Goal: Answer question/provide support: Share knowledge or assist other users

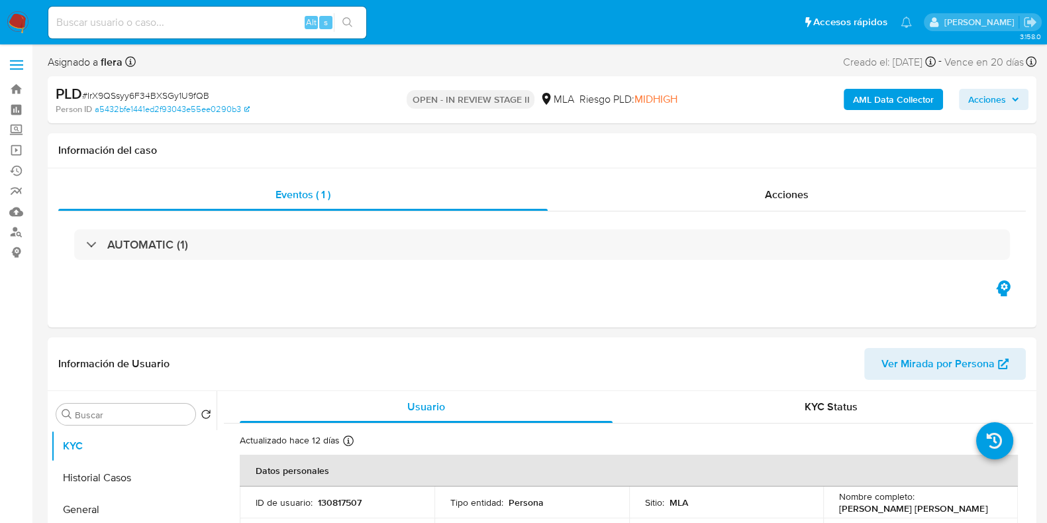
select select "10"
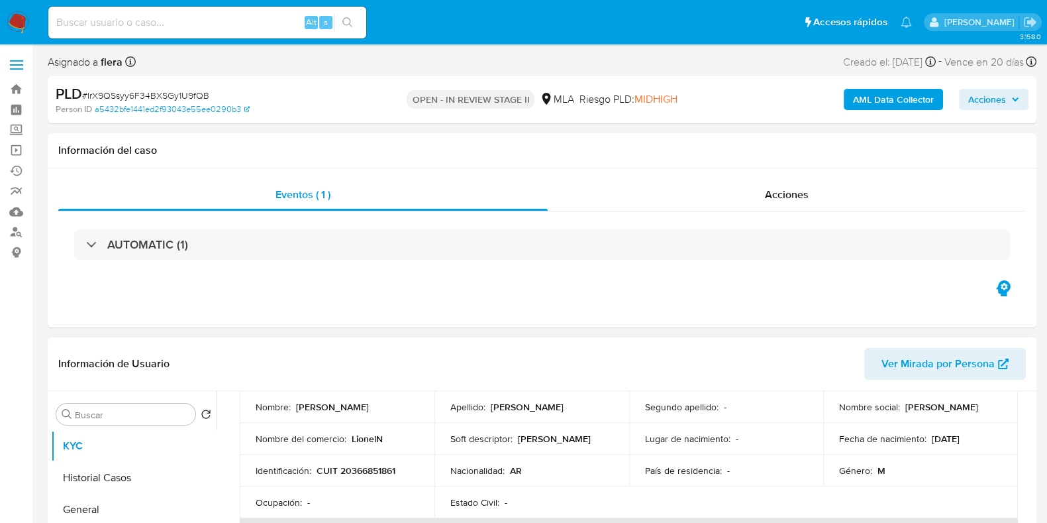
scroll to position [165, 0]
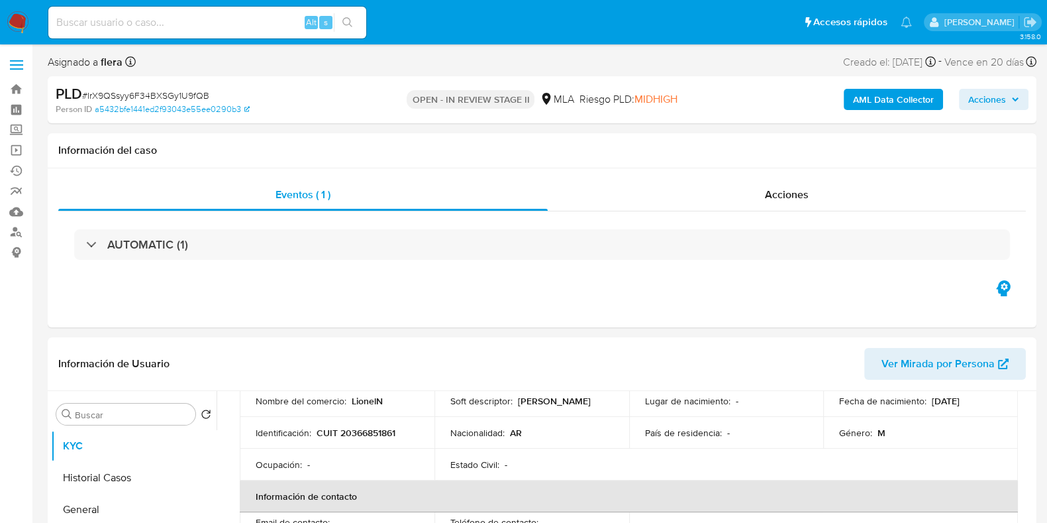
click at [985, 111] on div "AML Data Collector Acciones" at bounding box center [868, 99] width 321 height 31
click at [982, 109] on span "Acciones" at bounding box center [988, 99] width 38 height 21
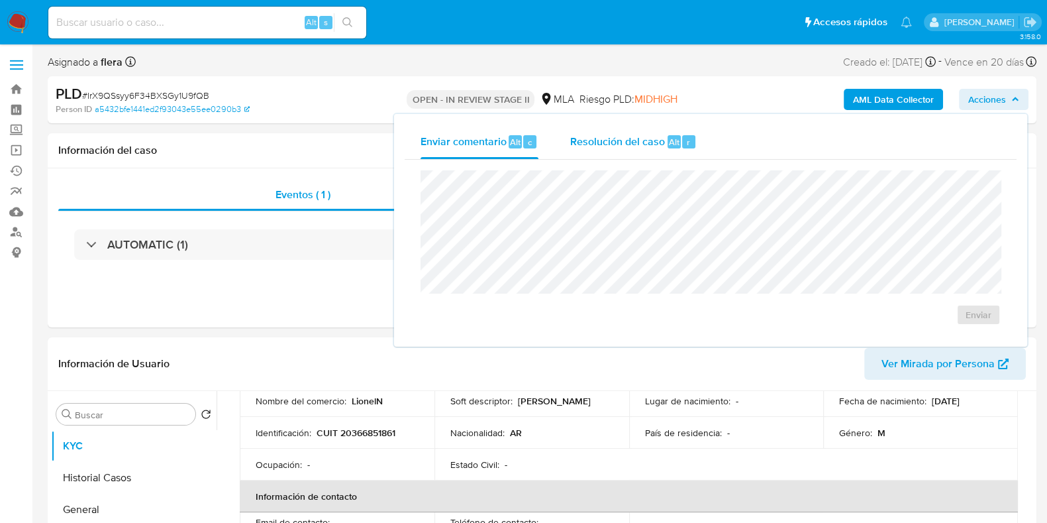
click at [664, 150] on div "Resolución del caso Alt r" at bounding box center [633, 142] width 127 height 34
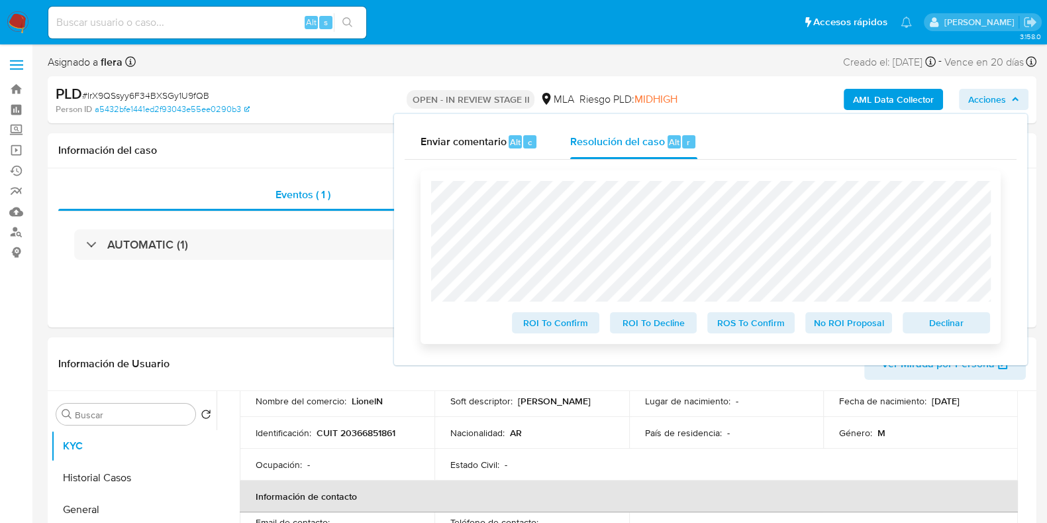
click at [859, 327] on span "No ROI Proposal" at bounding box center [849, 322] width 69 height 19
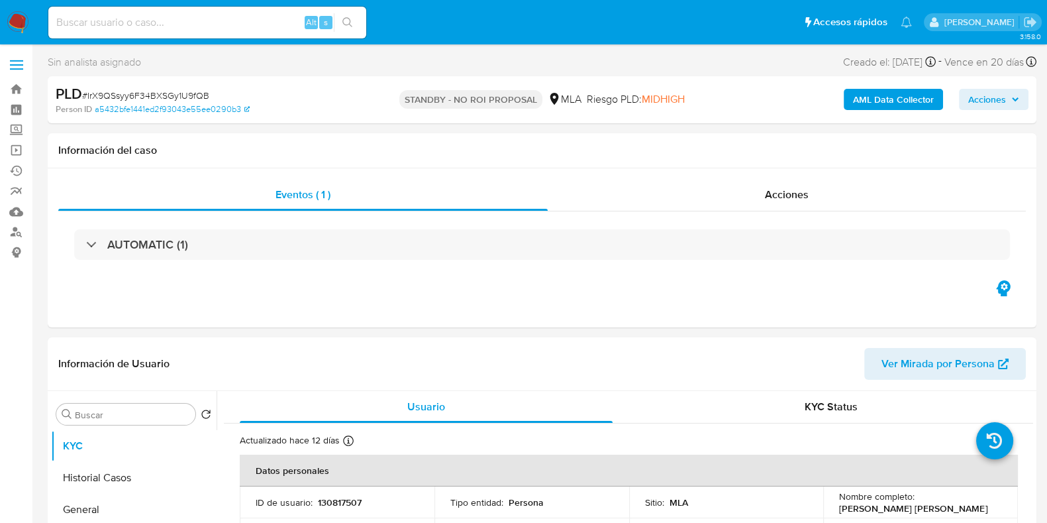
select select "10"
click at [172, 28] on input at bounding box center [207, 22] width 318 height 17
paste input "VMvv4UidPBZVSHPMPg8Rb89y"
type input "VMvv4UidPBZVSHPMPg8Rb89y"
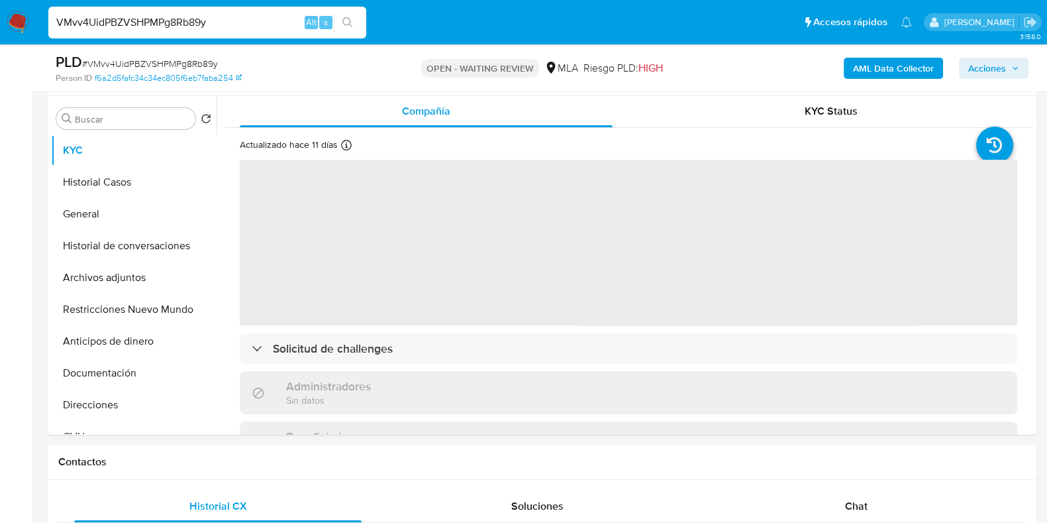
scroll to position [414, 0]
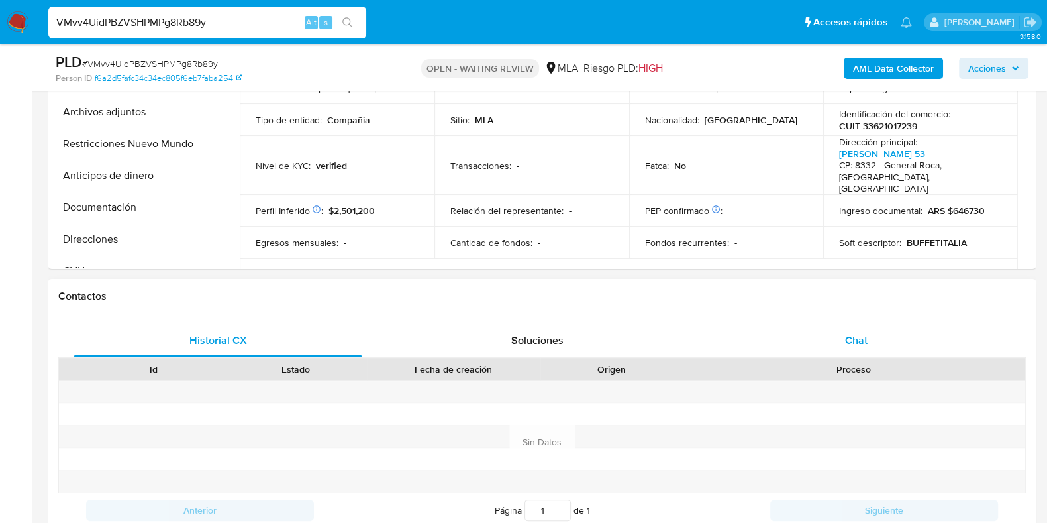
select select "10"
click at [846, 343] on span "Chat" at bounding box center [856, 340] width 23 height 15
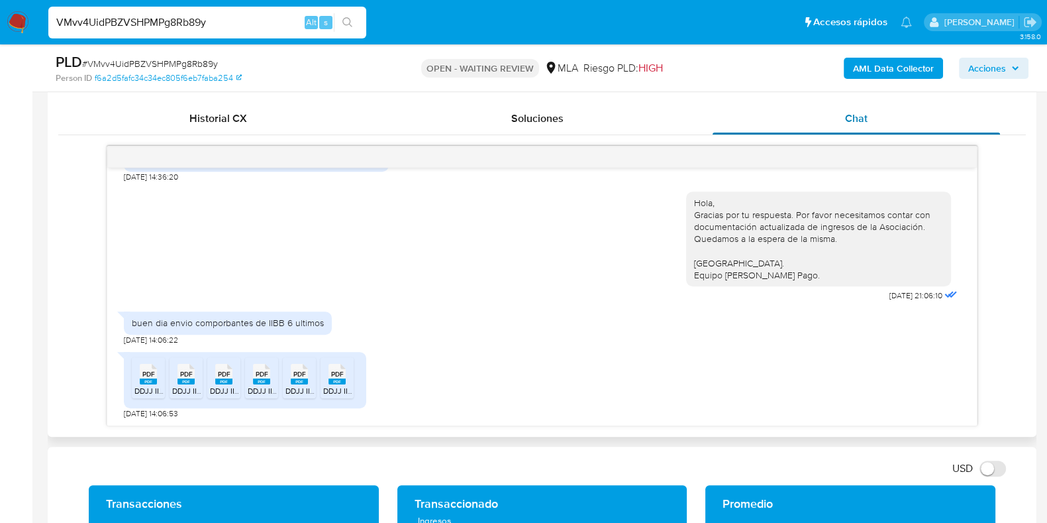
scroll to position [662, 0]
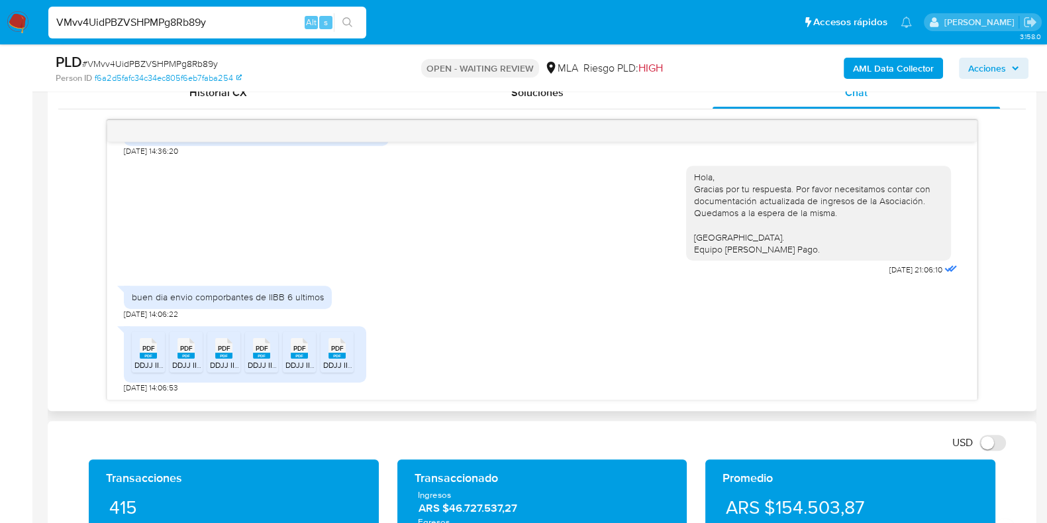
click at [140, 352] on rect at bounding box center [148, 355] width 17 height 6
click at [197, 352] on div "PDF PDF" at bounding box center [186, 347] width 28 height 26
click at [215, 351] on icon "PDF" at bounding box center [223, 348] width 17 height 23
click at [258, 350] on span "PDF" at bounding box center [262, 348] width 13 height 9
click at [298, 355] on rect at bounding box center [299, 355] width 17 height 6
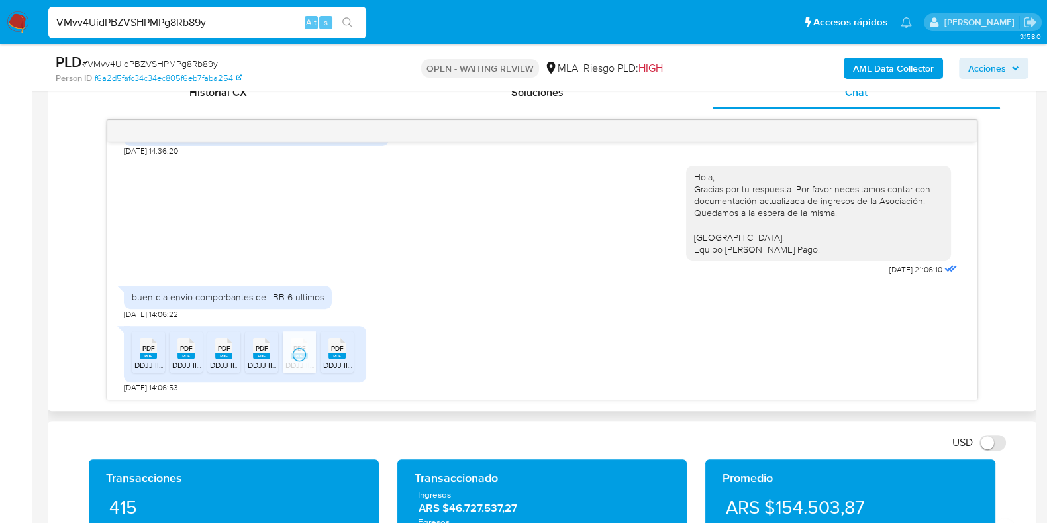
click at [342, 360] on span "DDJJ IIBB 202507- ITALIA UNIDA.pdf" at bounding box center [388, 364] width 131 height 11
click at [443, 293] on div "buen dia envio comporbantes de IIBB 6 ultimos 26/08/2025 14:06:22" at bounding box center [542, 299] width 837 height 40
click at [191, 62] on span "# VMvv4UidPBZVSHPMPg8Rb89y" at bounding box center [150, 63] width 136 height 13
copy span "VMvv4UidPBZVSHPMPg8Rb89y"
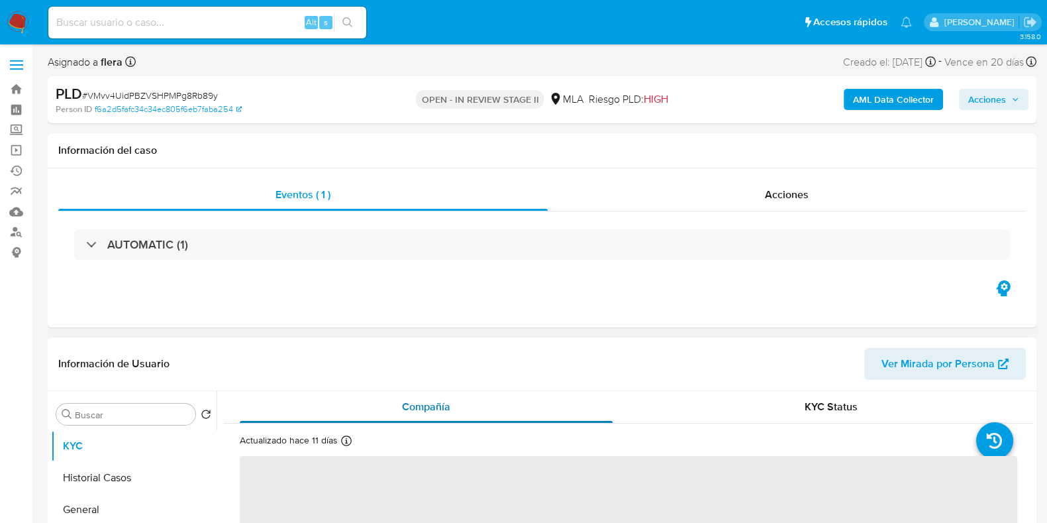
scroll to position [165, 0]
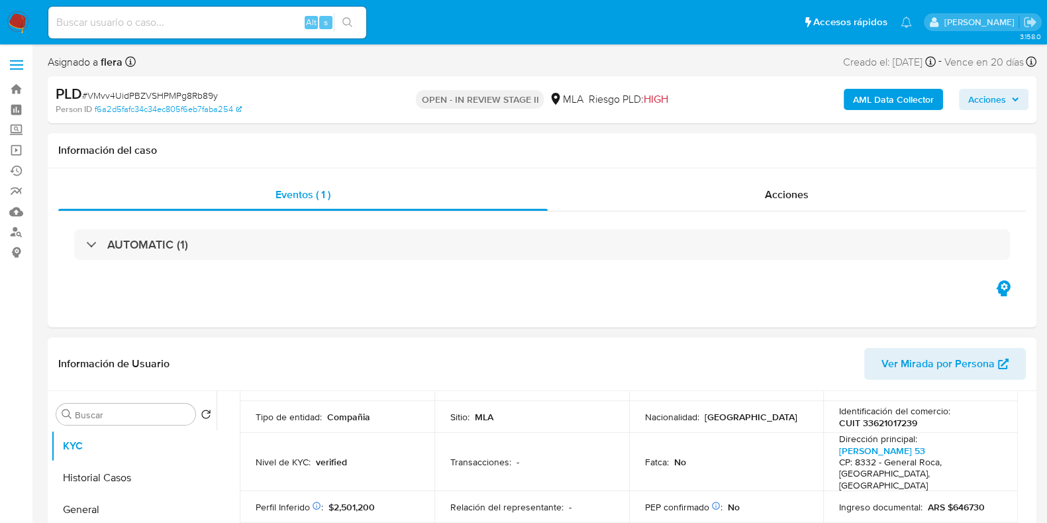
select select "10"
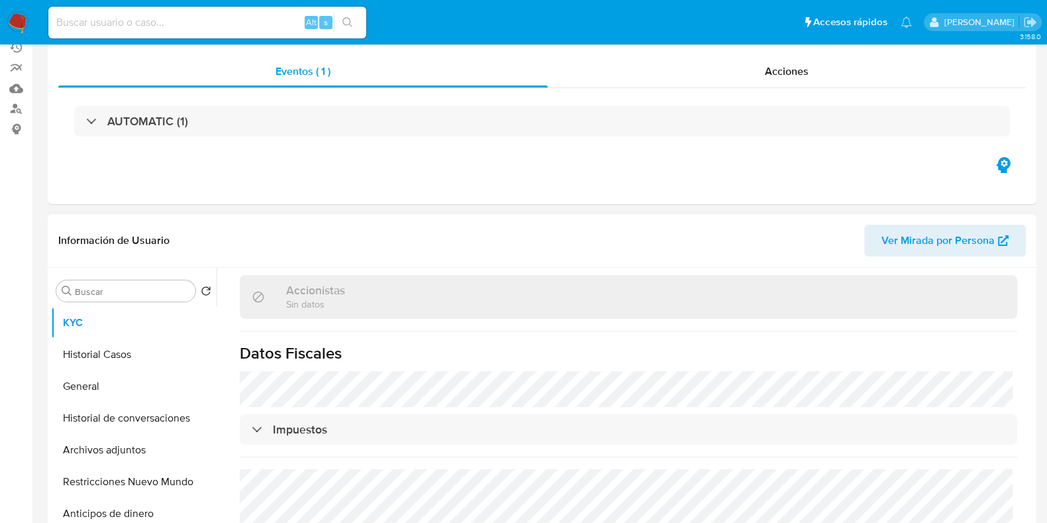
scroll to position [331, 0]
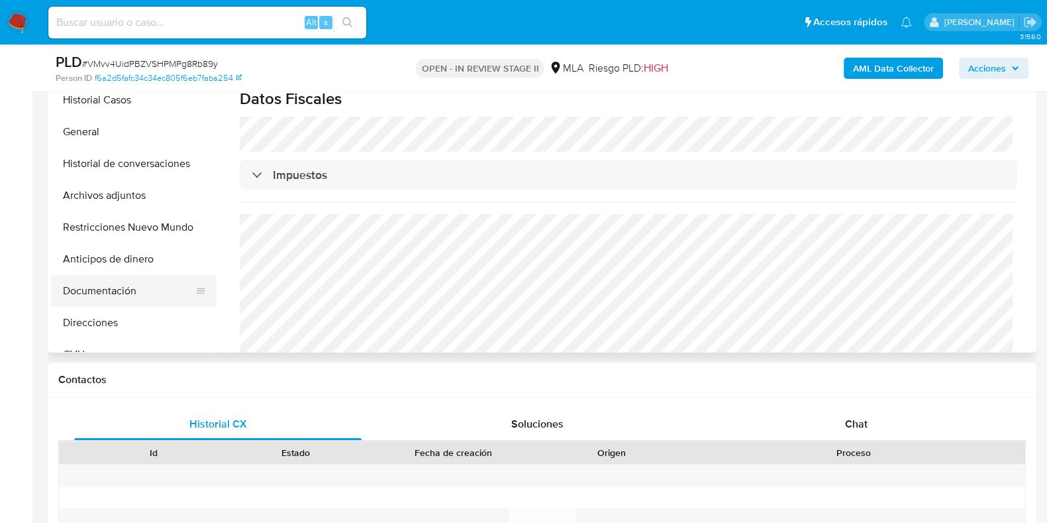
click at [91, 297] on button "Documentación" at bounding box center [128, 291] width 155 height 32
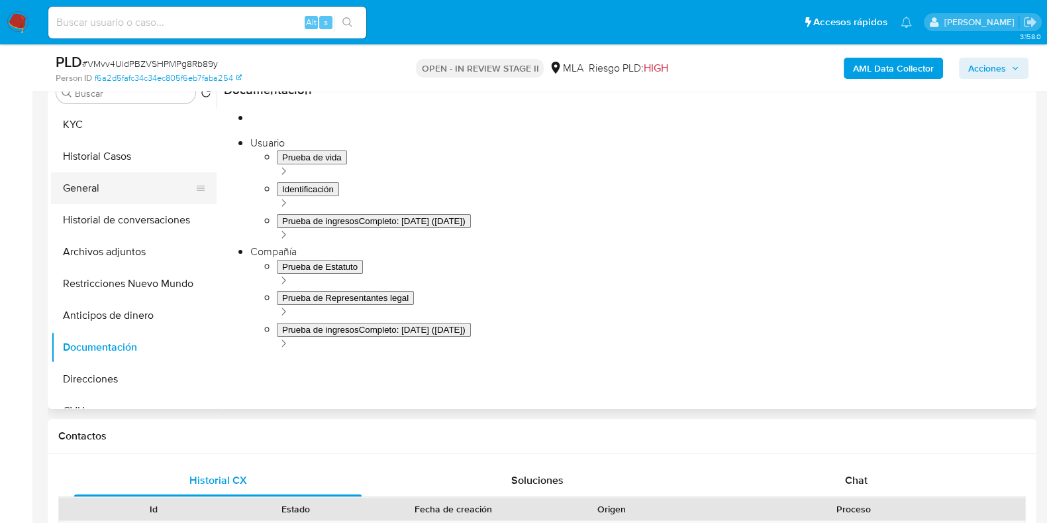
scroll to position [248, 0]
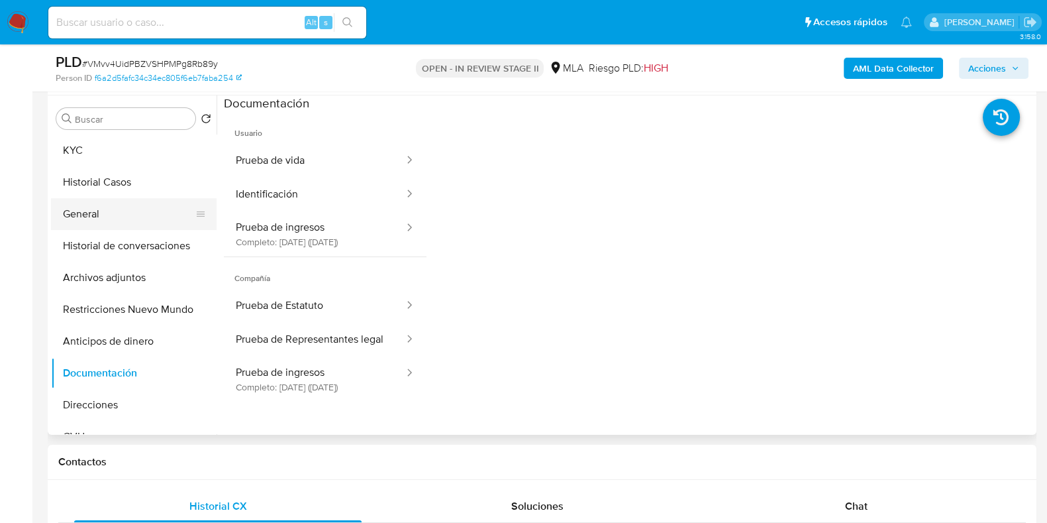
click at [107, 140] on button "KYC" at bounding box center [134, 150] width 166 height 32
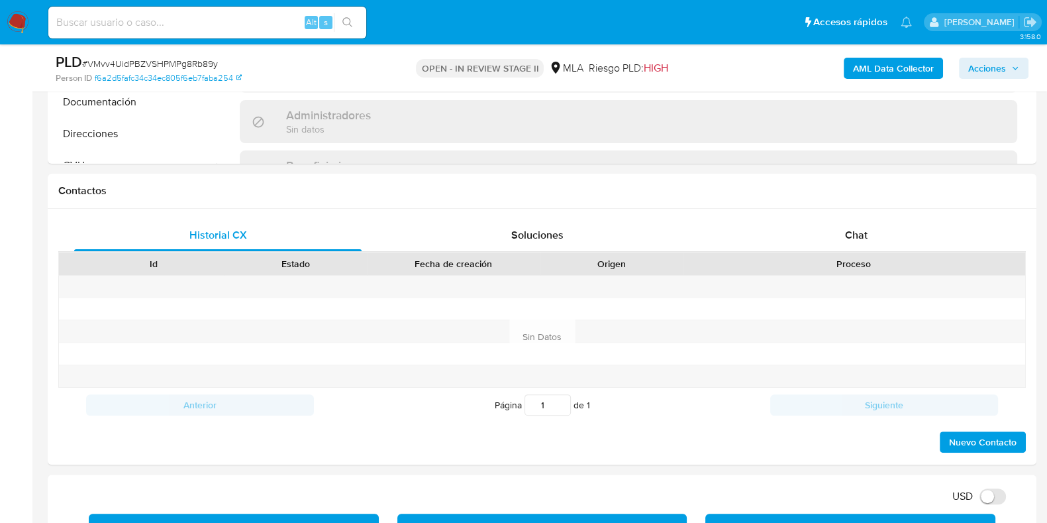
scroll to position [579, 0]
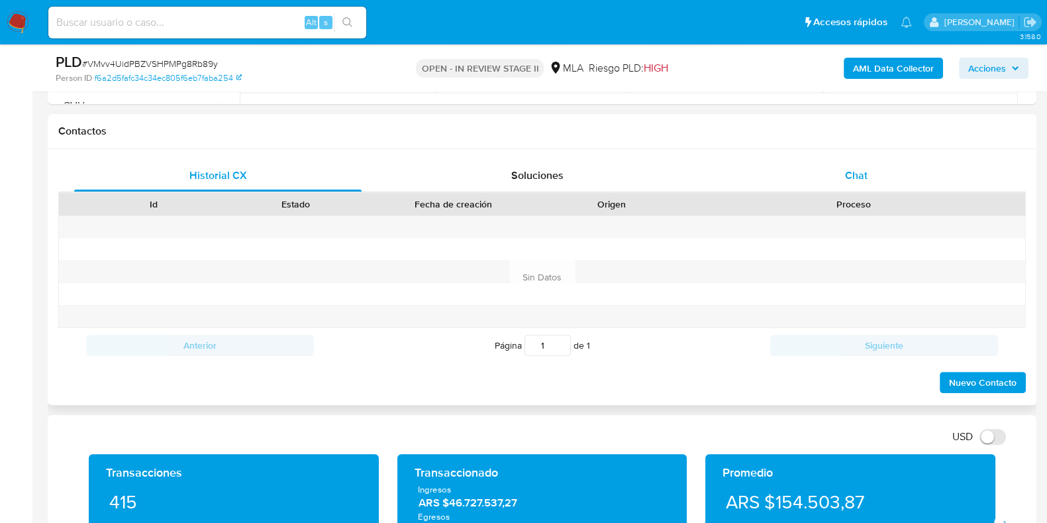
drag, startPoint x: 857, startPoint y: 192, endPoint x: 856, endPoint y: 175, distance: 17.2
click at [857, 193] on div "Proceso" at bounding box center [854, 204] width 343 height 23
click at [856, 172] on span "Chat" at bounding box center [856, 175] width 23 height 15
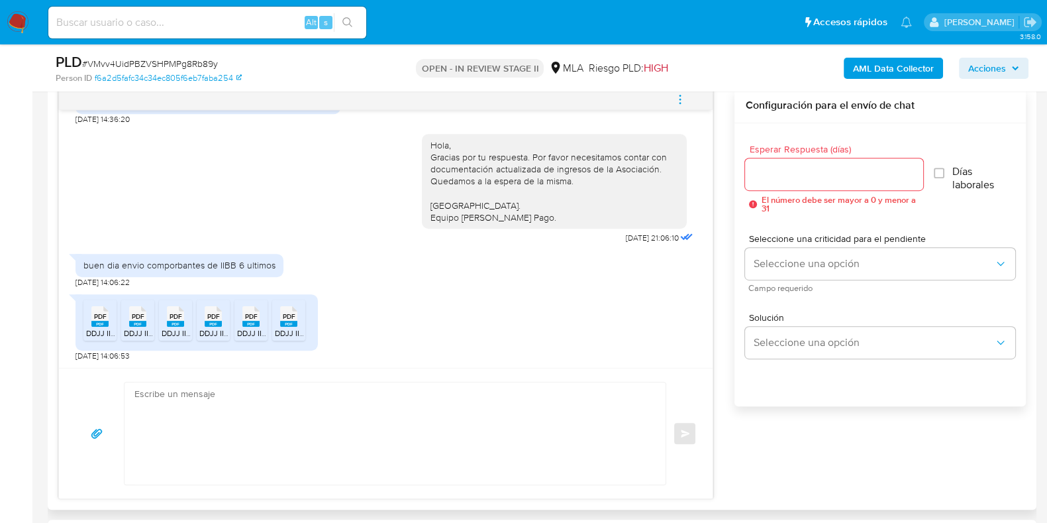
scroll to position [828, 0]
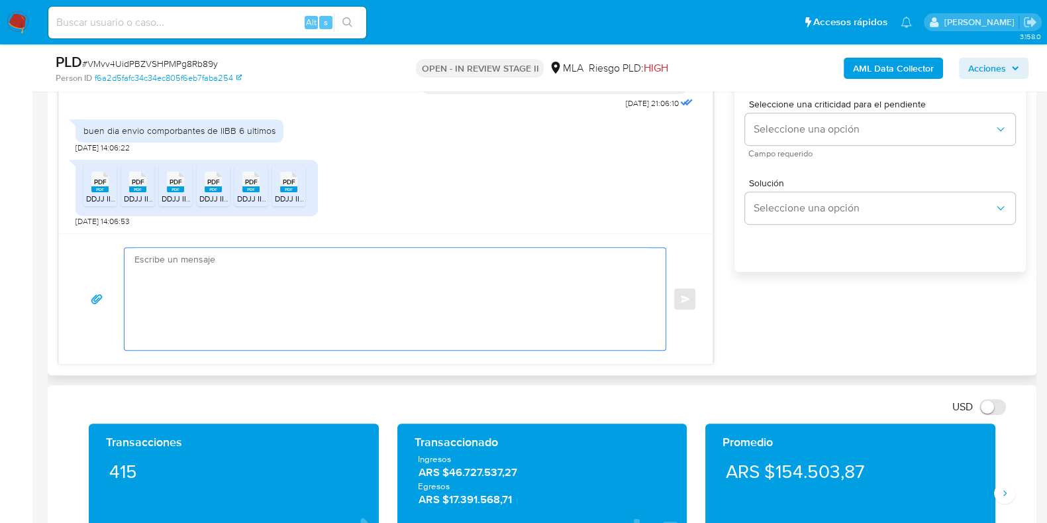
click at [335, 317] on textarea at bounding box center [391, 299] width 515 height 102
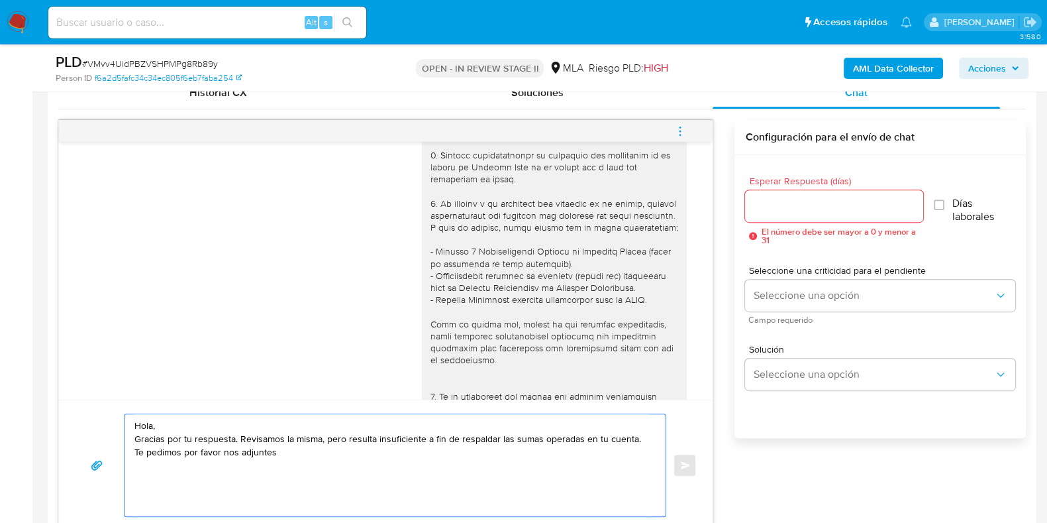
scroll to position [97, 0]
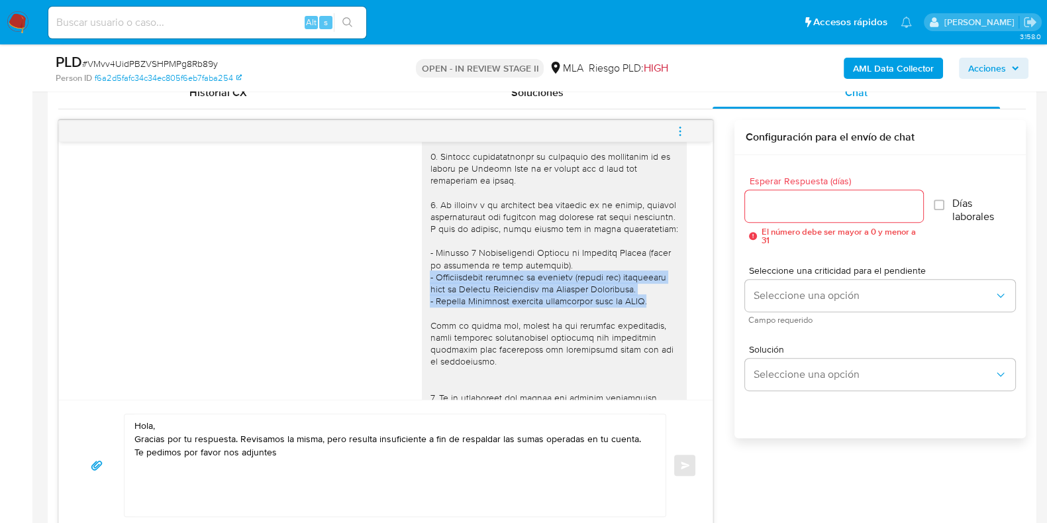
drag, startPoint x: 417, startPoint y: 286, endPoint x: 660, endPoint y: 316, distance: 245.0
click at [660, 316] on div at bounding box center [554, 373] width 265 height 625
copy div "- Certificación contable de ingresos (último año) legalizada ante el Consejo Pr…"
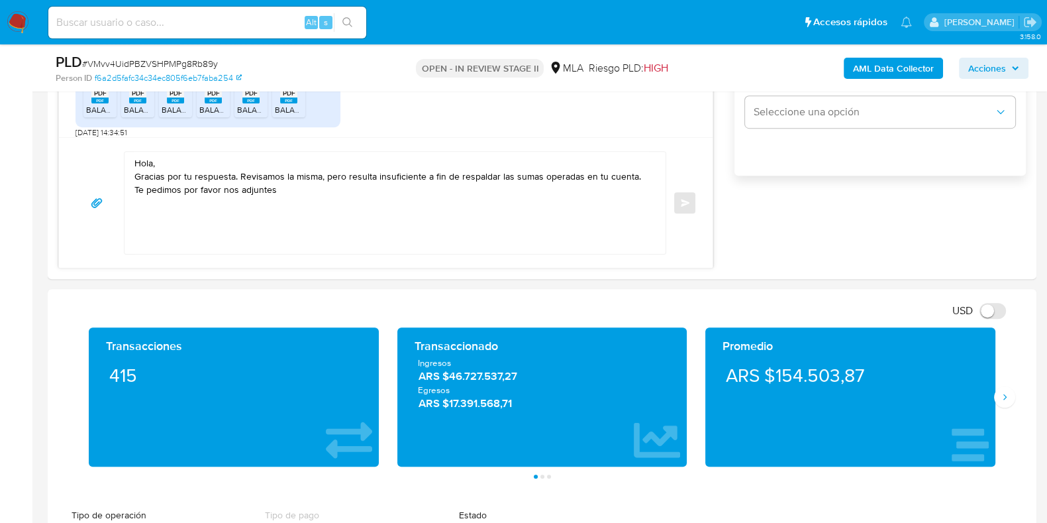
scroll to position [828, 0]
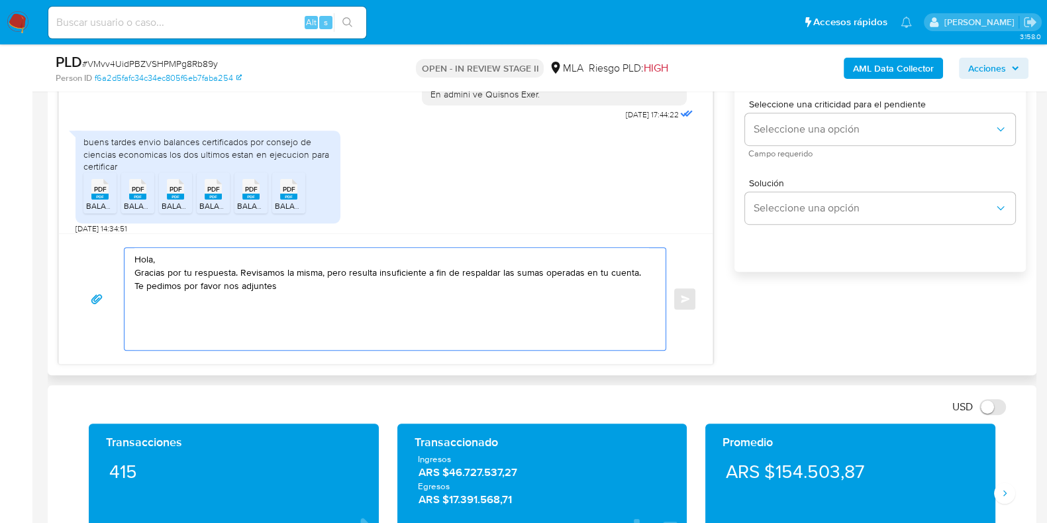
click at [220, 303] on textarea "Hola, Gracias por tu respuesta. Revisamos la misma, pero resulta insuficiente a…" at bounding box center [391, 299] width 515 height 102
click at [290, 287] on textarea "Hola, Gracias por tu respuesta. Revisamos la misma, pero resulta insuficiente a…" at bounding box center [391, 299] width 515 height 102
paste textarea "- Certificación contable de ingresos (último año) legalizada ante el Consejo Pr…"
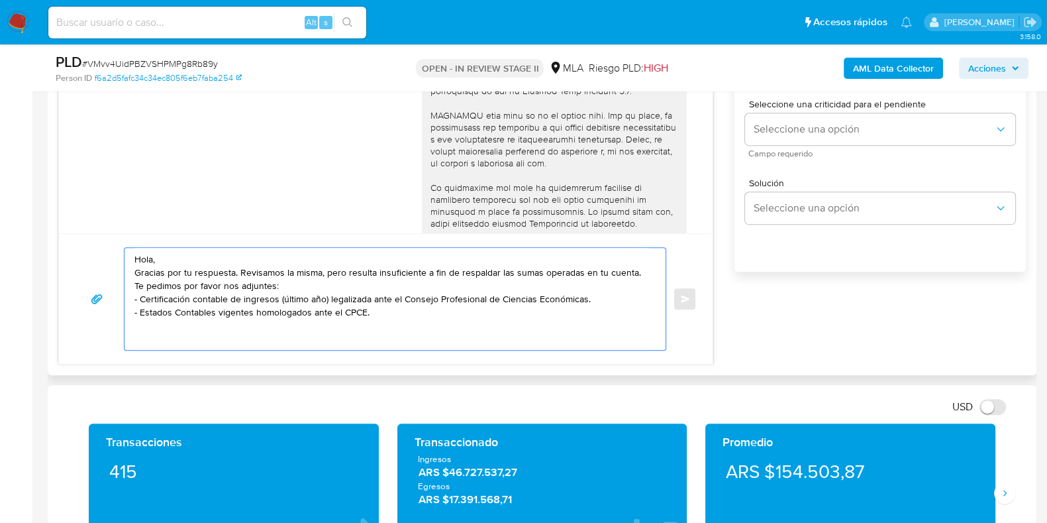
scroll to position [428, 0]
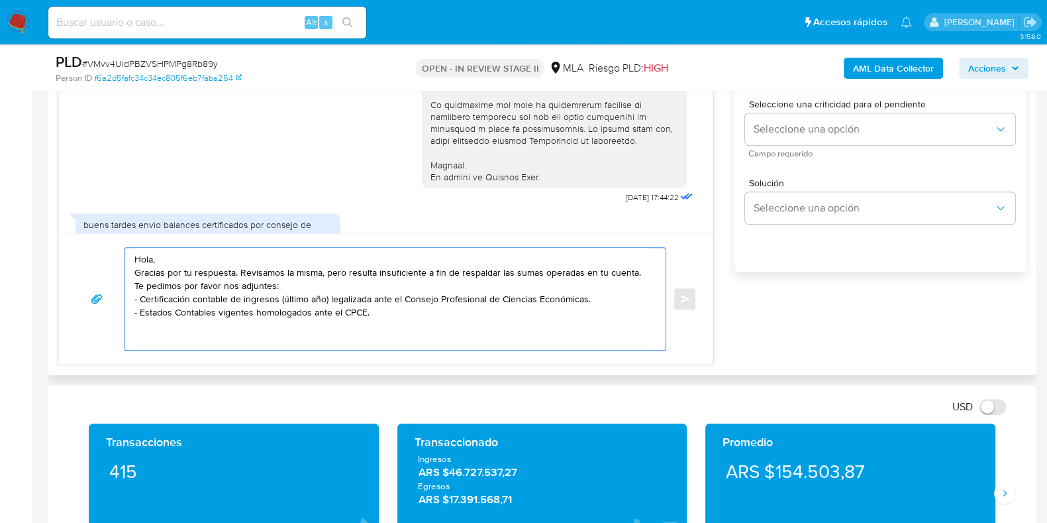
click at [181, 333] on textarea "Hola, Gracias por tu respuesta. Revisamos la misma, pero resulta insuficiente a…" at bounding box center [391, 299] width 515 height 102
click at [394, 313] on textarea "Hola, Gracias por tu respuesta. Revisamos la misma, pero resulta insuficiente a…" at bounding box center [391, 299] width 515 height 102
paste textarea "Tené en cuenta que, además de los ejemplos mencionados, podés adjuntar voluntar…"
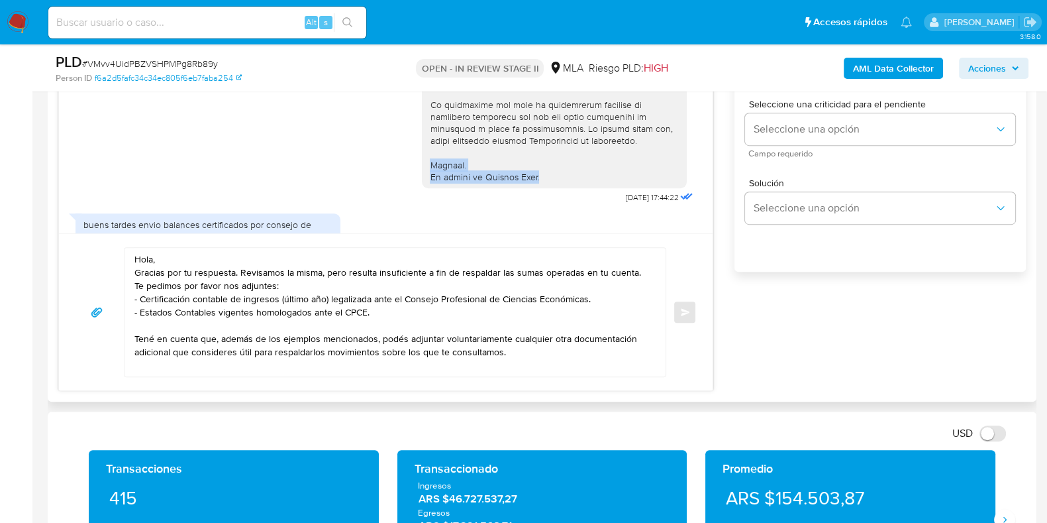
drag, startPoint x: 416, startPoint y: 189, endPoint x: 582, endPoint y: 212, distance: 167.9
copy div "Saludos. El equipo de Mercado Pago."
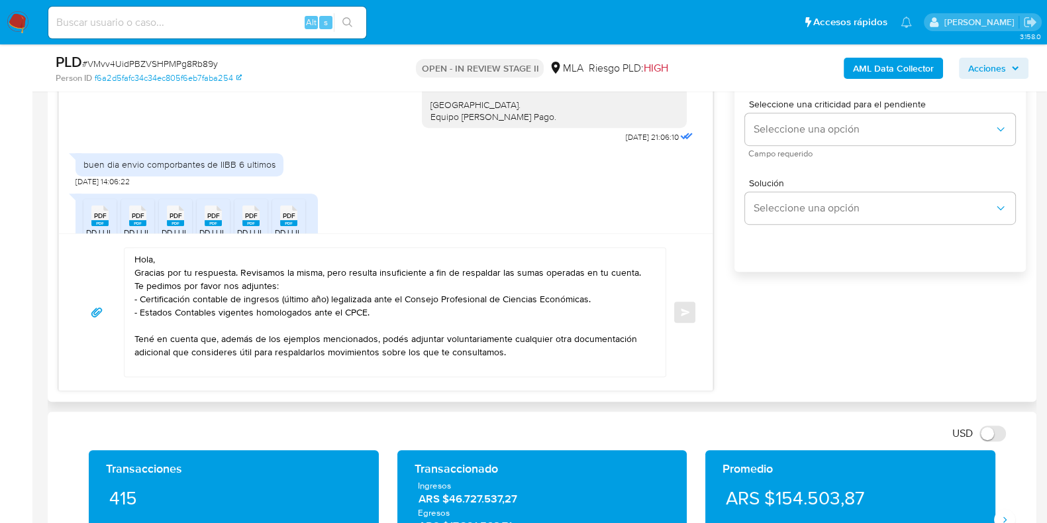
scroll to position [759, 0]
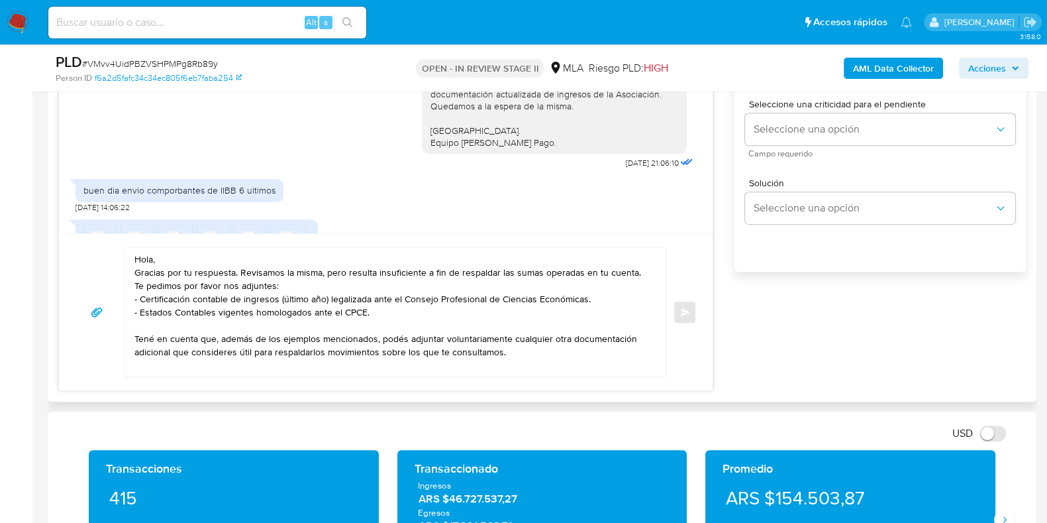
click at [532, 356] on textarea "Hola, Gracias por tu respuesta. Revisamos la misma, pero resulta insuficiente a…" at bounding box center [391, 312] width 515 height 129
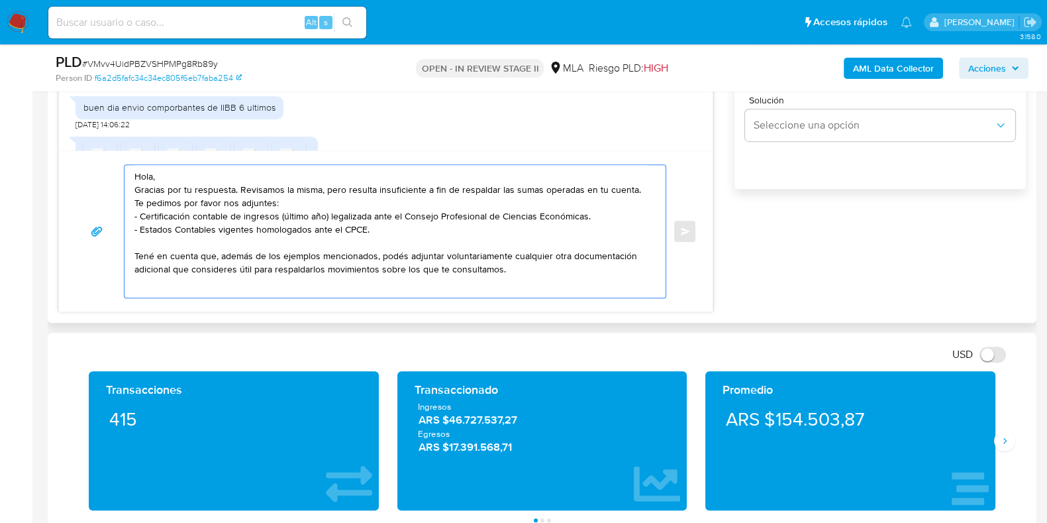
scroll to position [5, 0]
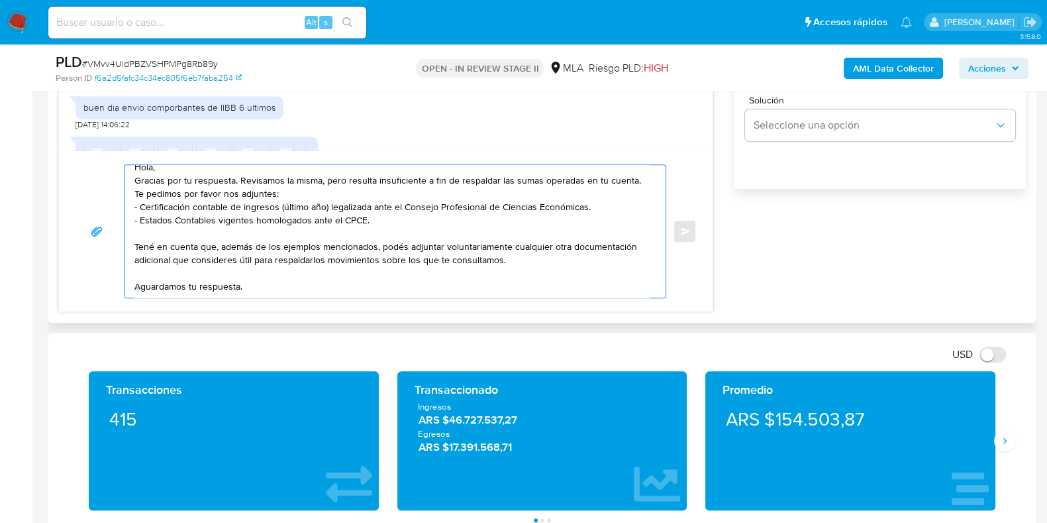
paste textarea "Saludos. El equipo de Mercado Pago."
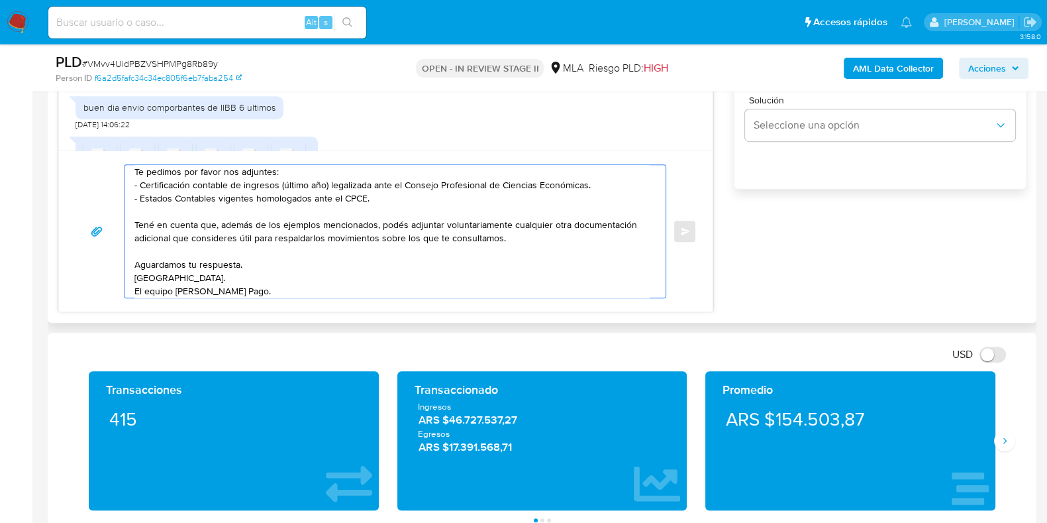
scroll to position [0, 0]
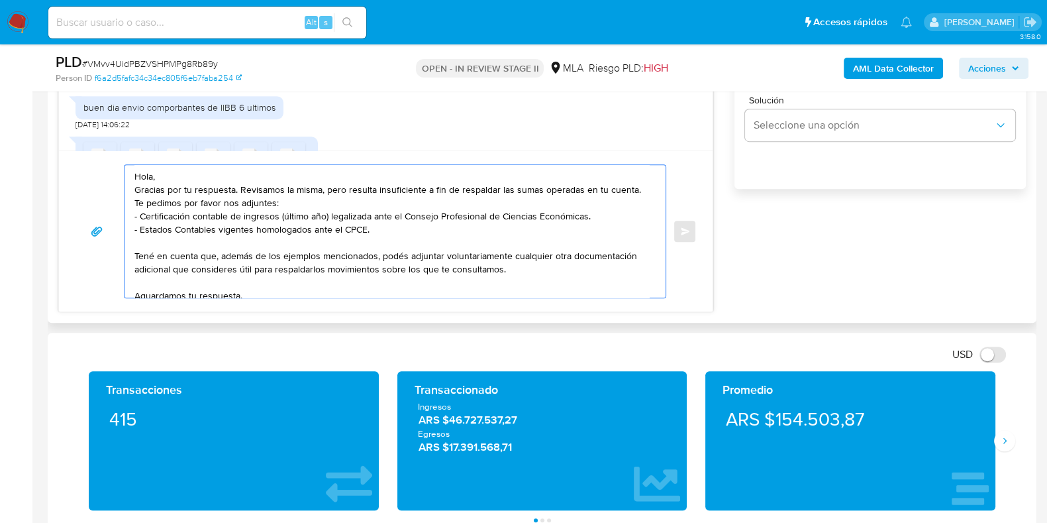
click at [311, 270] on textarea "Hola, Gracias por tu respuesta. Revisamos la misma, pero resulta insuficiente a…" at bounding box center [391, 231] width 515 height 133
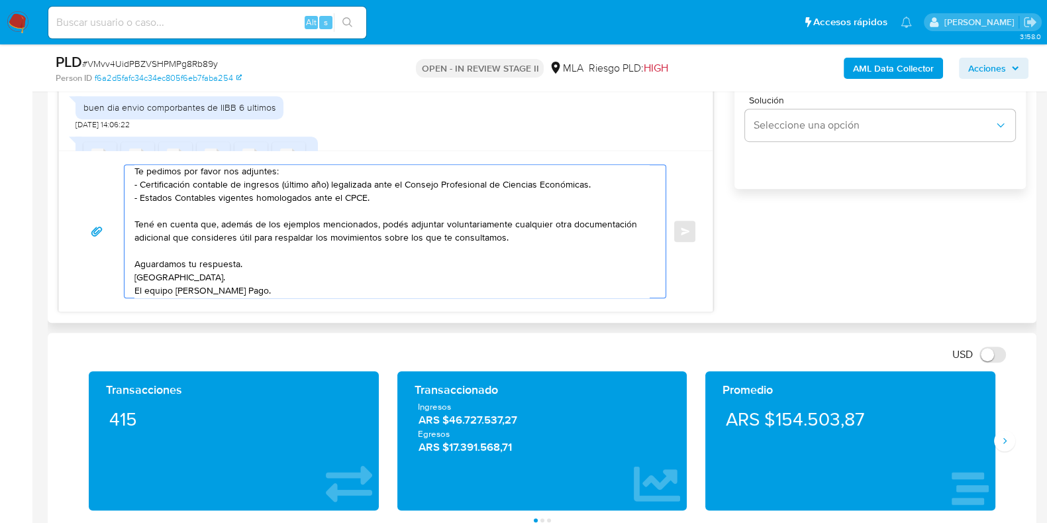
scroll to position [49, 0]
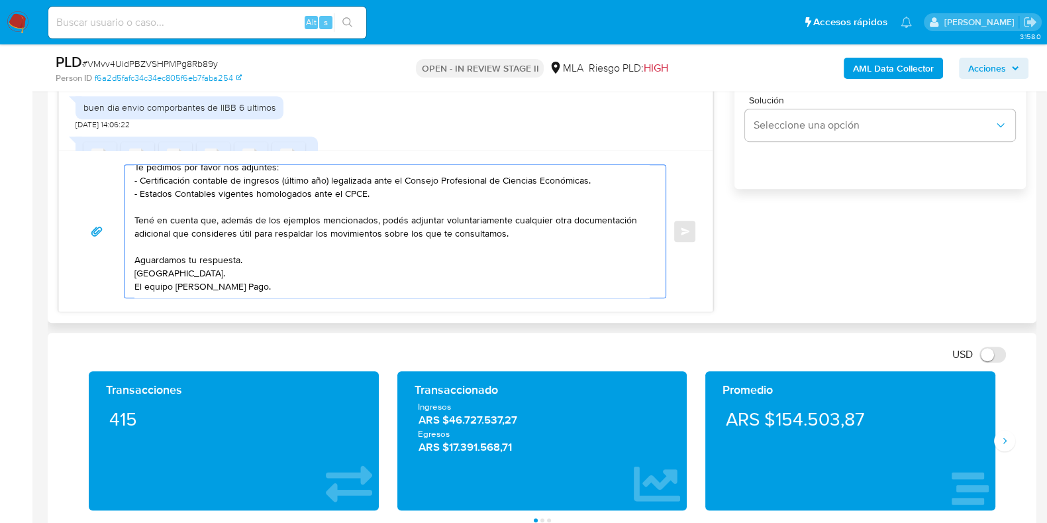
click at [500, 219] on textarea "Hola, Gracias por tu respuesta. Revisamos la misma, pero resulta insuficiente a…" at bounding box center [391, 231] width 515 height 133
type textarea "Hola, Gracias por tu respuesta. Revisamos la misma, pero resulta insuficiente a…"
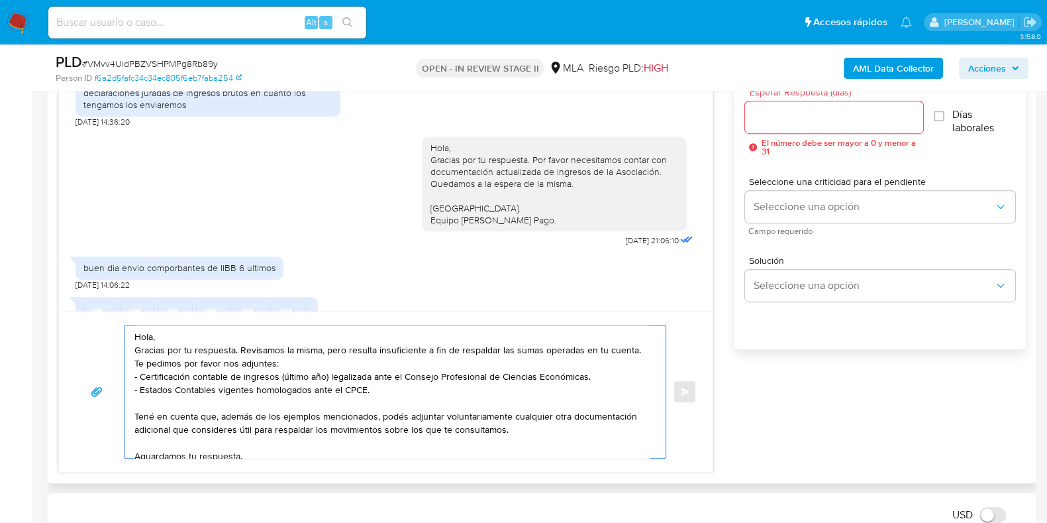
scroll to position [745, 0]
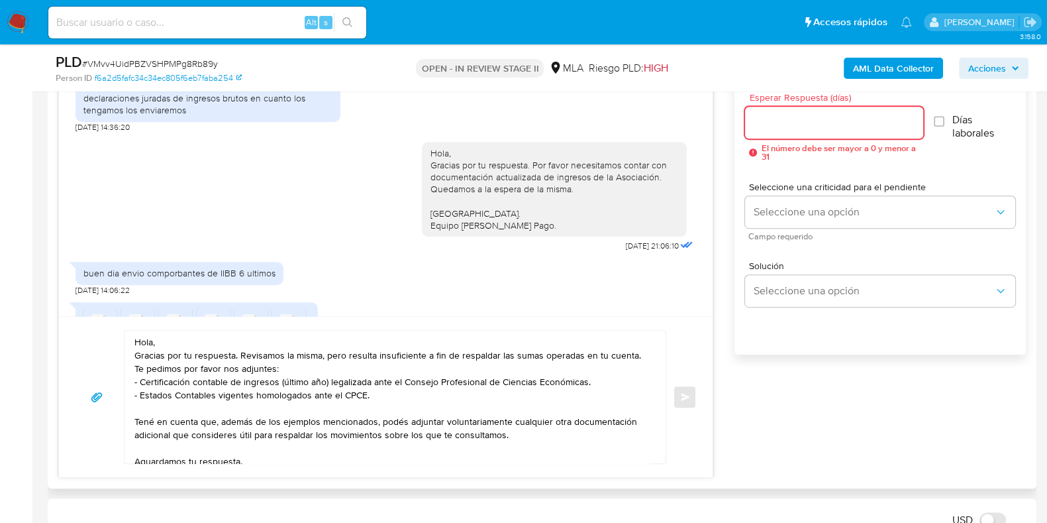
click at [784, 123] on input "Esperar Respuesta (días)" at bounding box center [834, 122] width 178 height 17
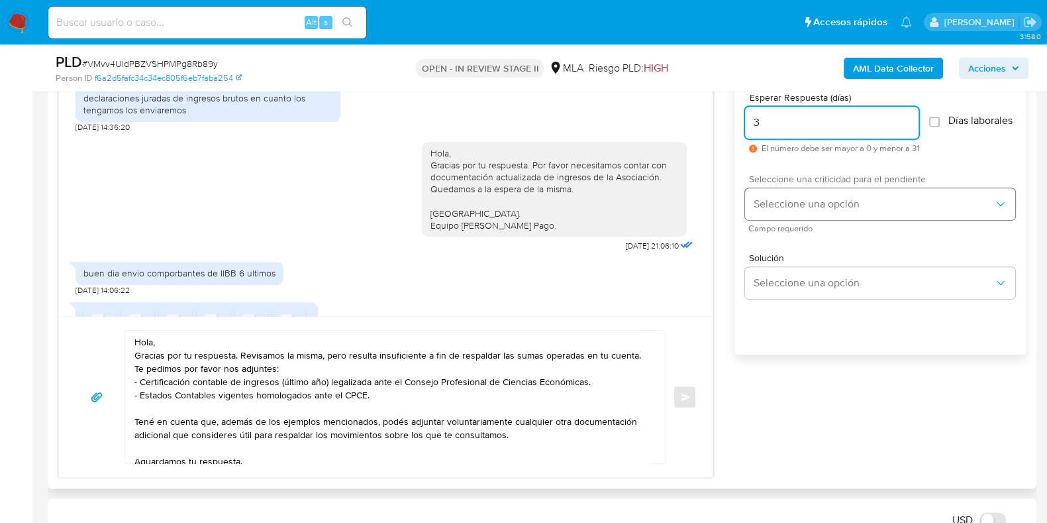
type input "3"
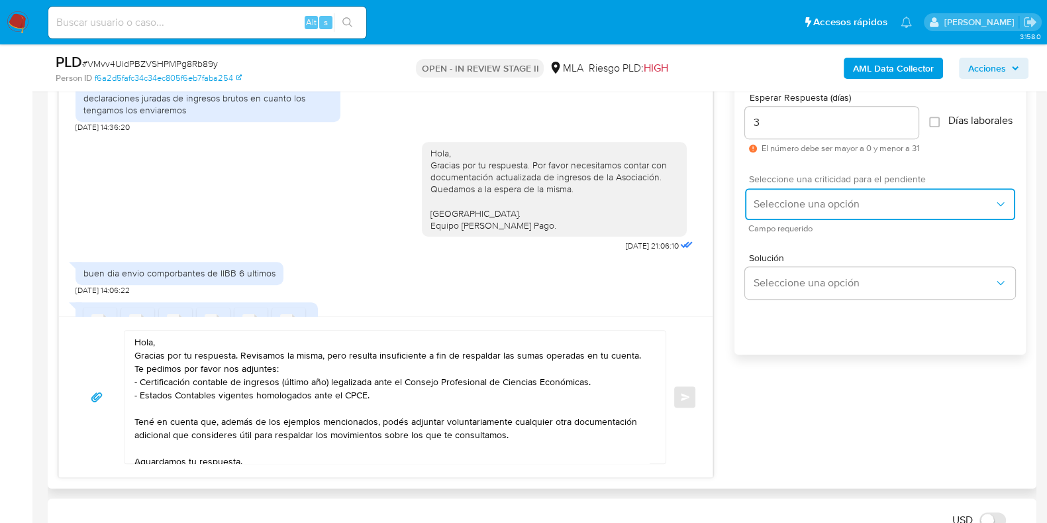
click at [782, 211] on span "Seleccione una opción" at bounding box center [873, 203] width 241 height 13
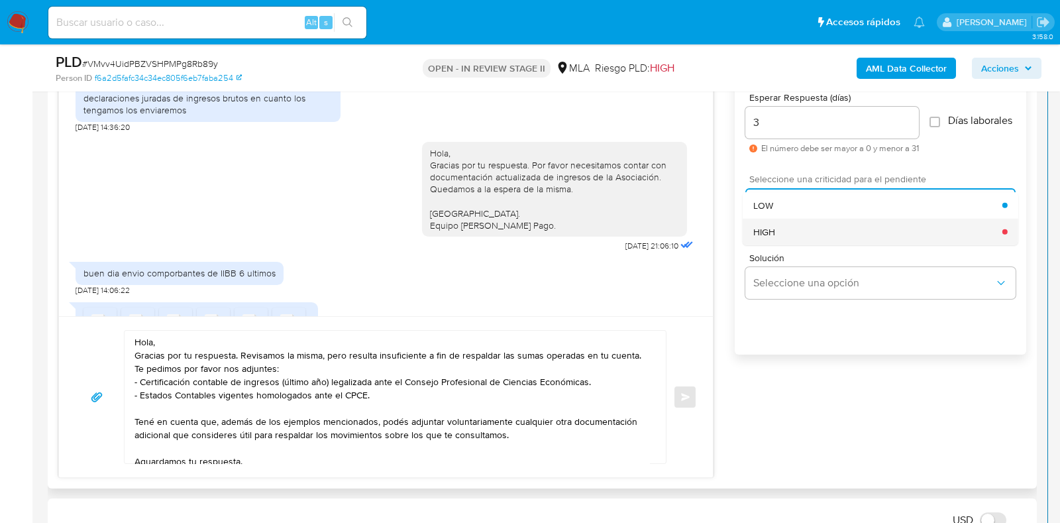
click at [778, 234] on div "HIGH" at bounding box center [877, 231] width 249 height 27
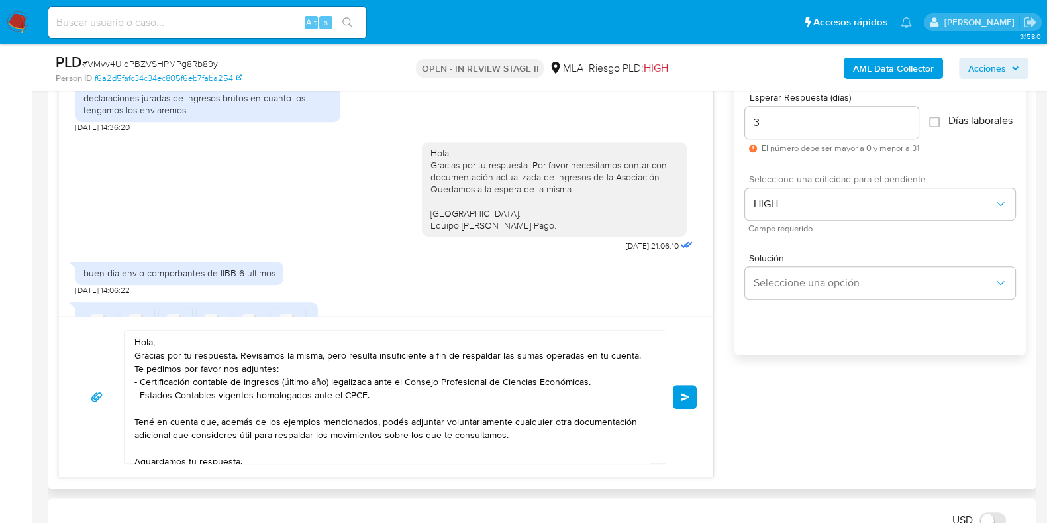
click at [688, 399] on span "Enviar" at bounding box center [685, 397] width 9 height 8
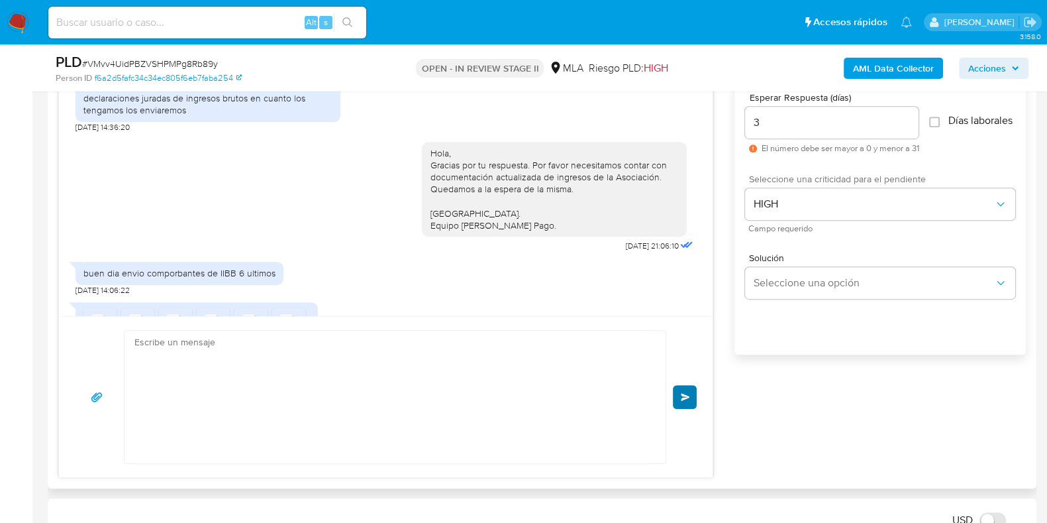
scroll to position [1085, 0]
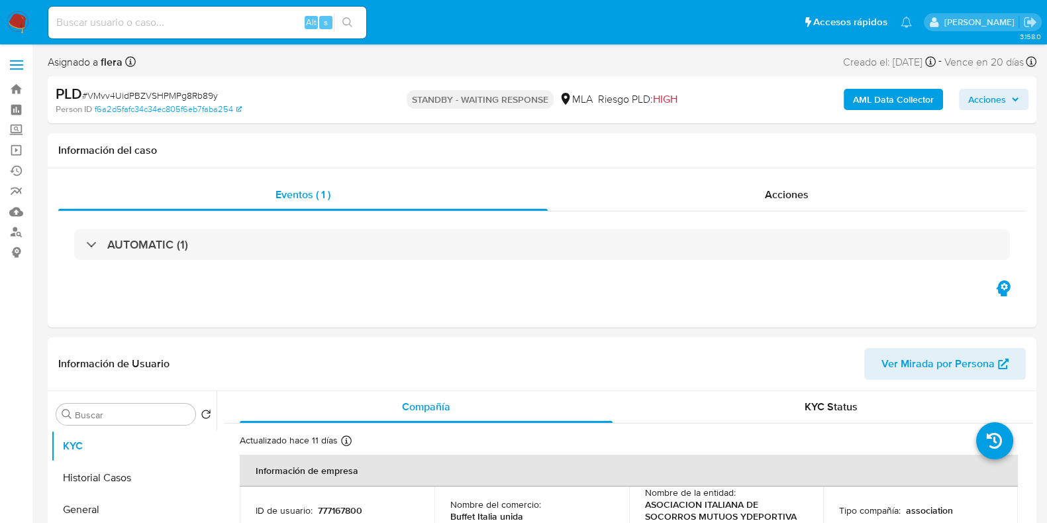
select select "10"
click at [213, 21] on input at bounding box center [207, 22] width 318 height 17
paste input "B3LR0tNpVnJTRBtuzVkH60Px"
type input "B3LR0tNpVnJTRBtuzVkH60Px"
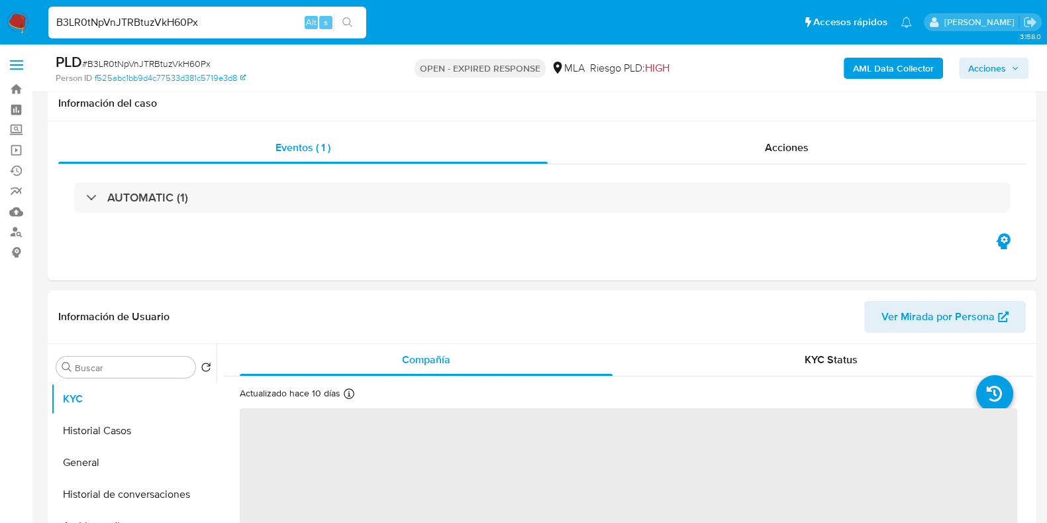
scroll to position [248, 0]
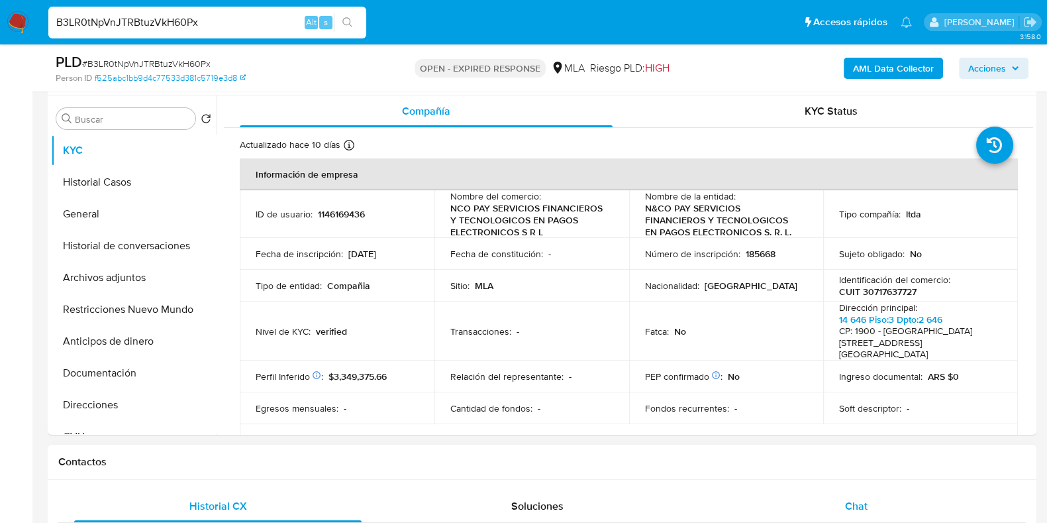
click at [849, 507] on span "Chat" at bounding box center [856, 505] width 23 height 15
select select "10"
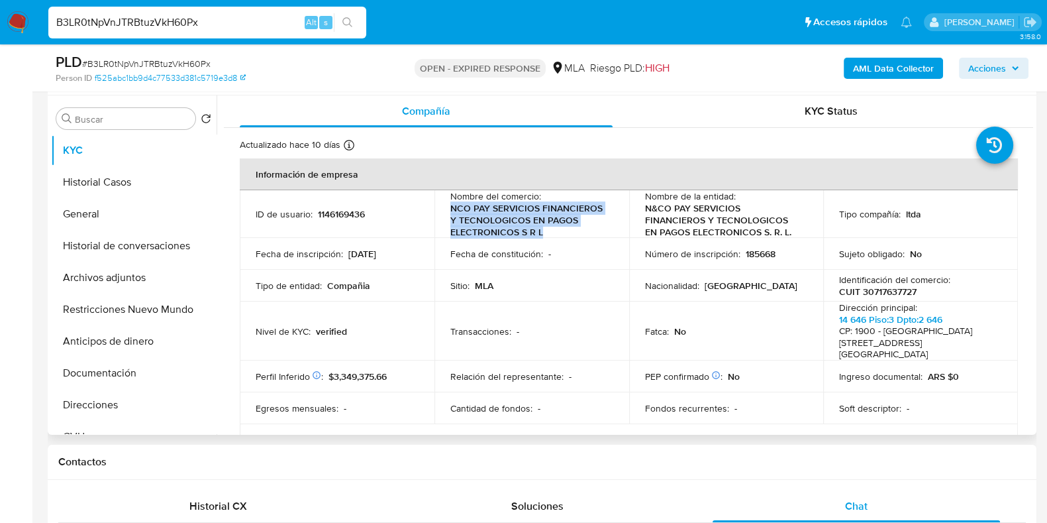
drag, startPoint x: 451, startPoint y: 209, endPoint x: 545, endPoint y: 231, distance: 96.6
click at [545, 231] on p "NCO PAY SERVICIOS FINANCIEROS Y TECNOLOGICOS EN PAGOS ELECTRONICOS S R L" at bounding box center [530, 220] width 158 height 36
copy p "NCO PAY SERVICIOS FINANCIEROS Y TECNOLOGICOS EN PAGOS ELECTRONICOS S R L"
click at [199, 35] on div "B3LR0tNpVnJTRBtuzVkH60Px Alt s" at bounding box center [207, 23] width 318 height 32
click at [199, 30] on input "B3LR0tNpVnJTRBtuzVkH60Px" at bounding box center [207, 22] width 318 height 17
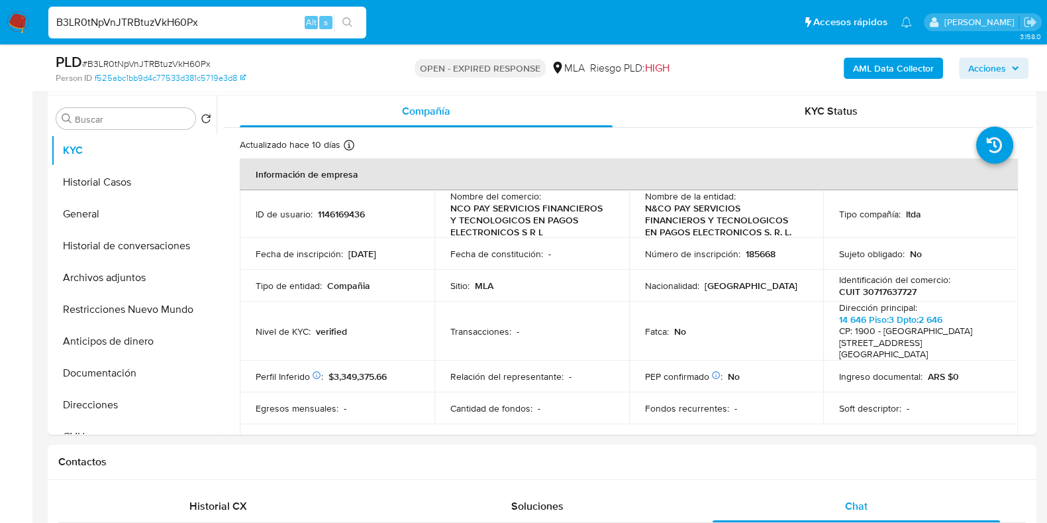
click at [199, 30] on input "B3LR0tNpVnJTRBtuzVkH60Px" at bounding box center [207, 22] width 318 height 17
paste input "wdA7C0edCSWL8sx20kYIB2LS"
type input "wdA7C0edCSWL8sx20kYIB2LS"
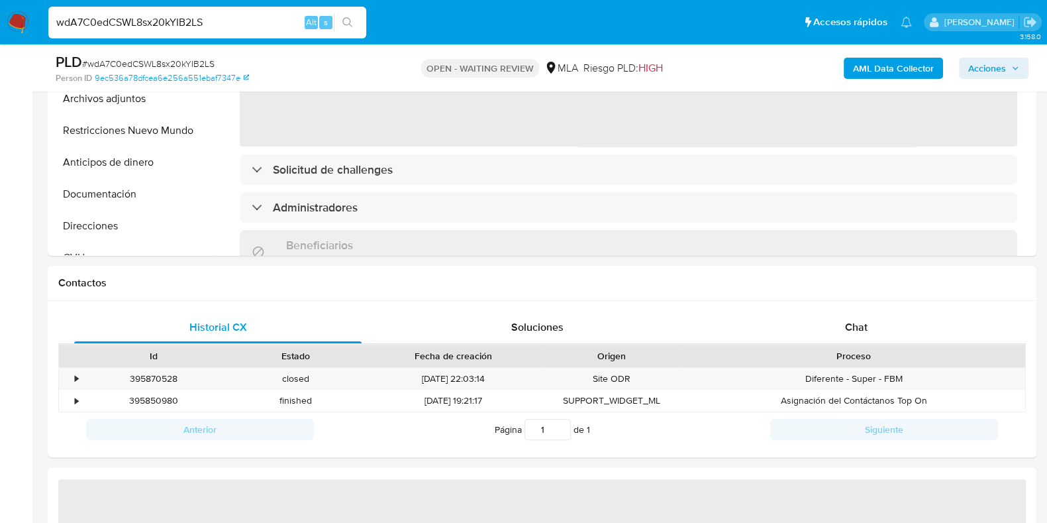
scroll to position [497, 0]
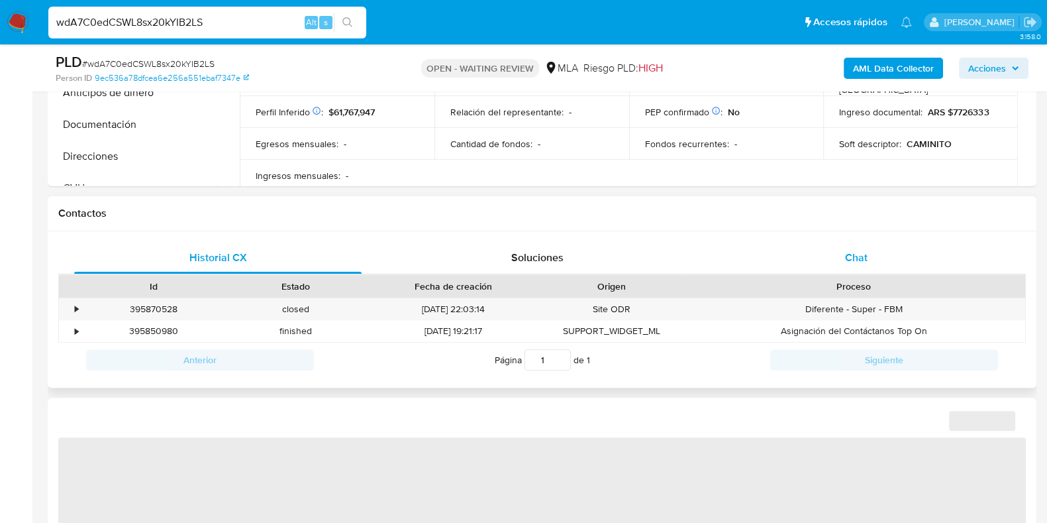
click at [866, 248] on div "Chat" at bounding box center [857, 258] width 288 height 32
select select "10"
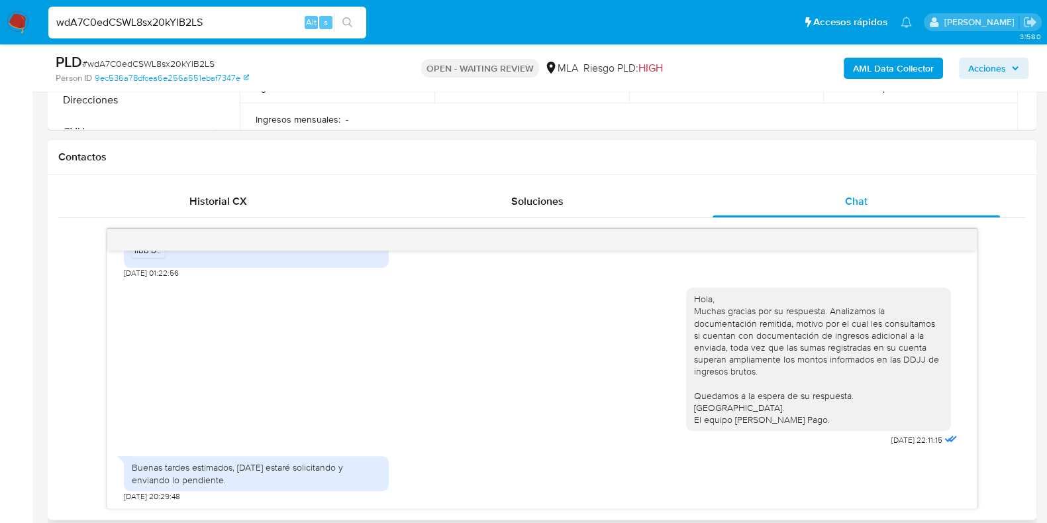
scroll to position [579, 0]
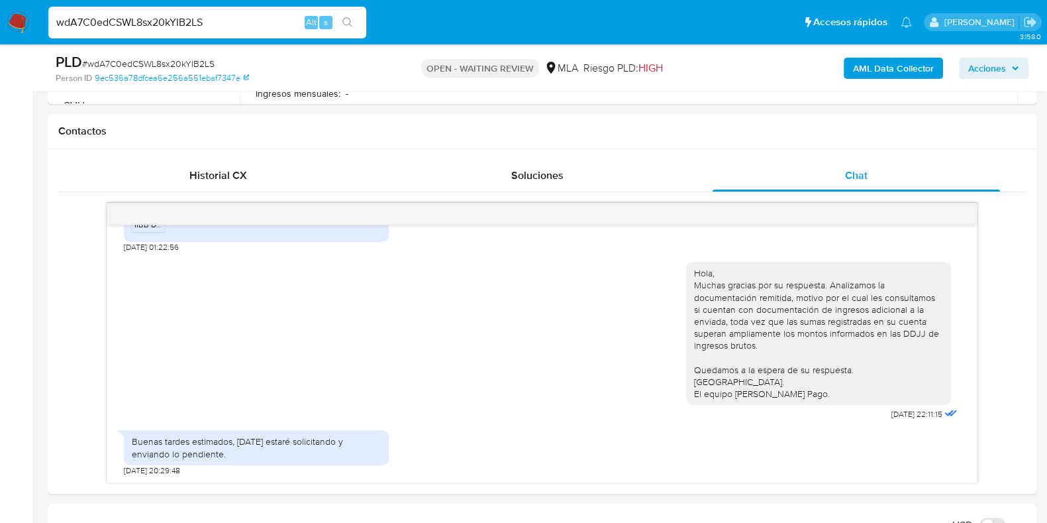
click at [186, 64] on span "# wdA7C0edCSWL8sx20kYIB2LS" at bounding box center [148, 63] width 133 height 13
copy span "wdA7C0edCSWL8sx20kYIB2LS"
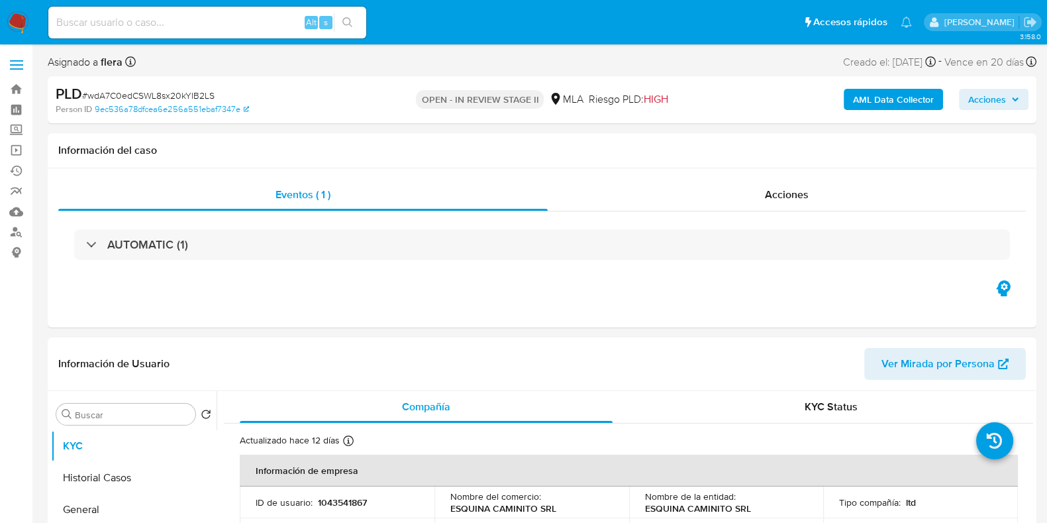
select select "10"
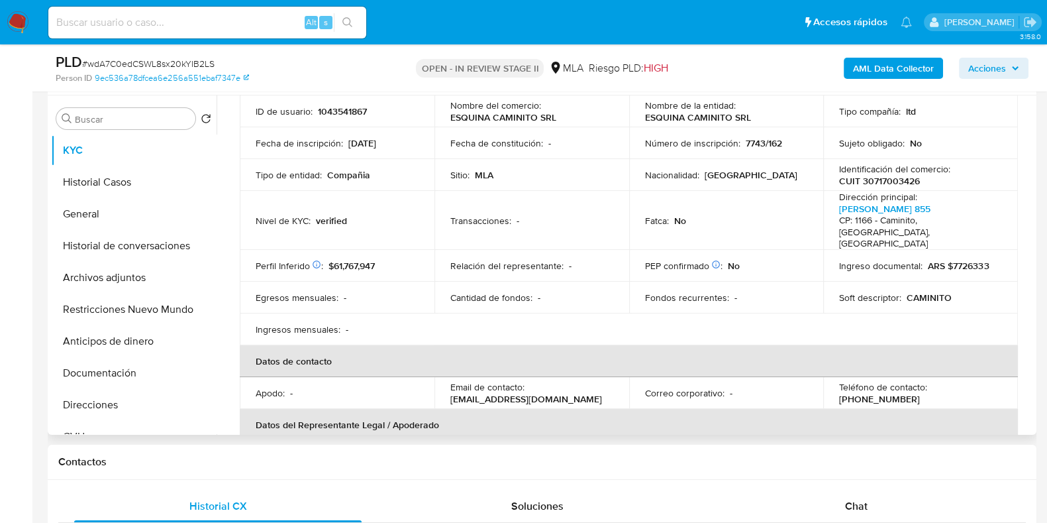
scroll to position [248, 0]
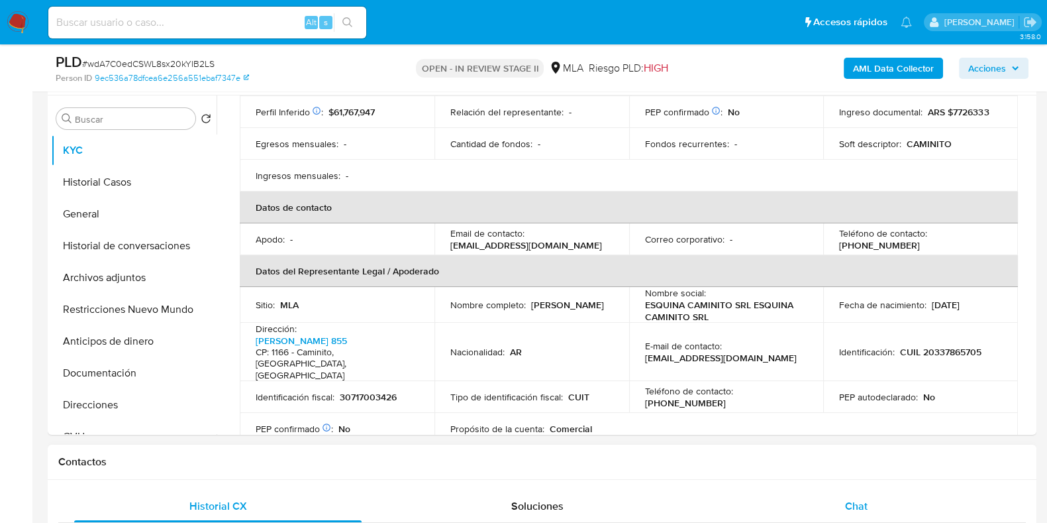
click at [862, 502] on span "Chat" at bounding box center [856, 505] width 23 height 15
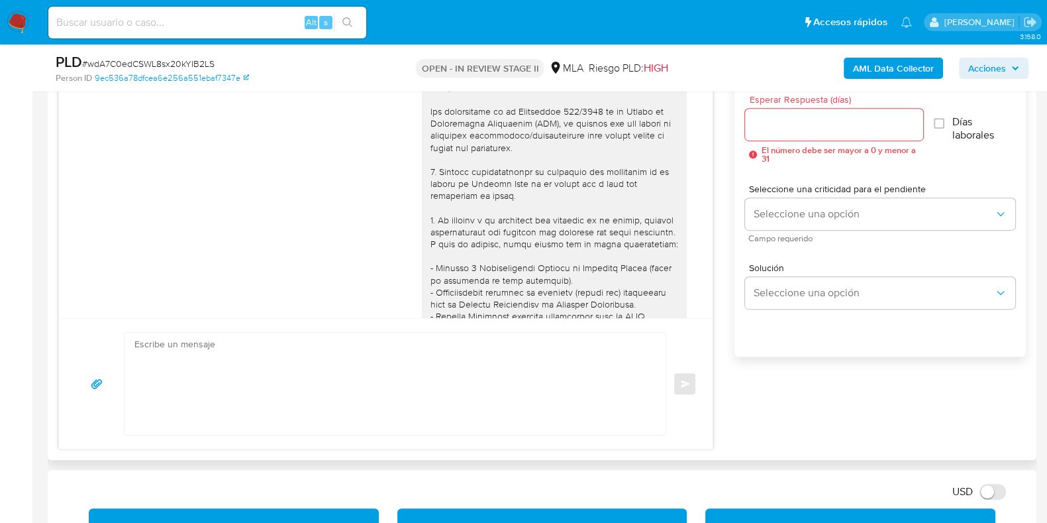
scroll to position [837, 0]
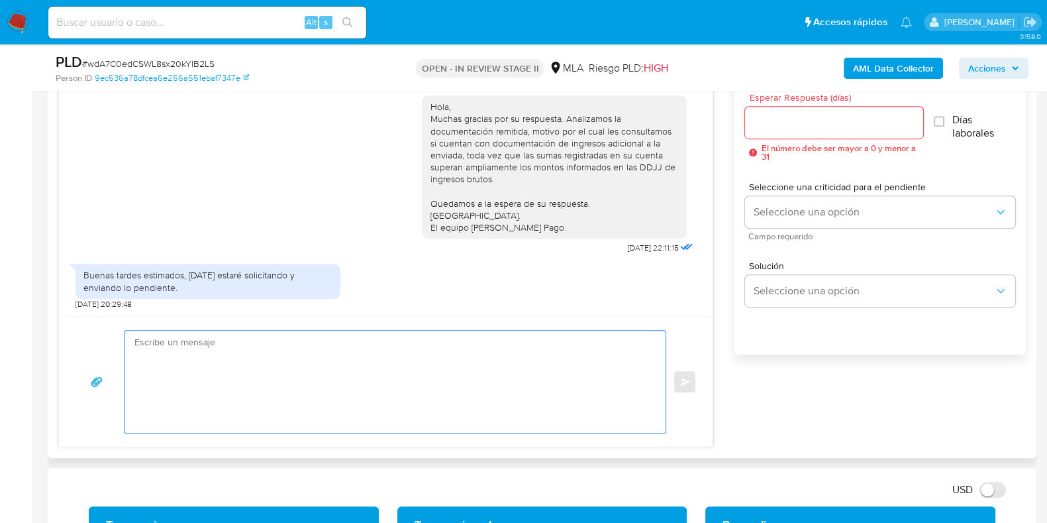
click at [318, 395] on textarea at bounding box center [391, 382] width 515 height 102
paste textarea "Hola, Esperamos que te encuentres muy bien. Te consultamos si tuviste oportunid…"
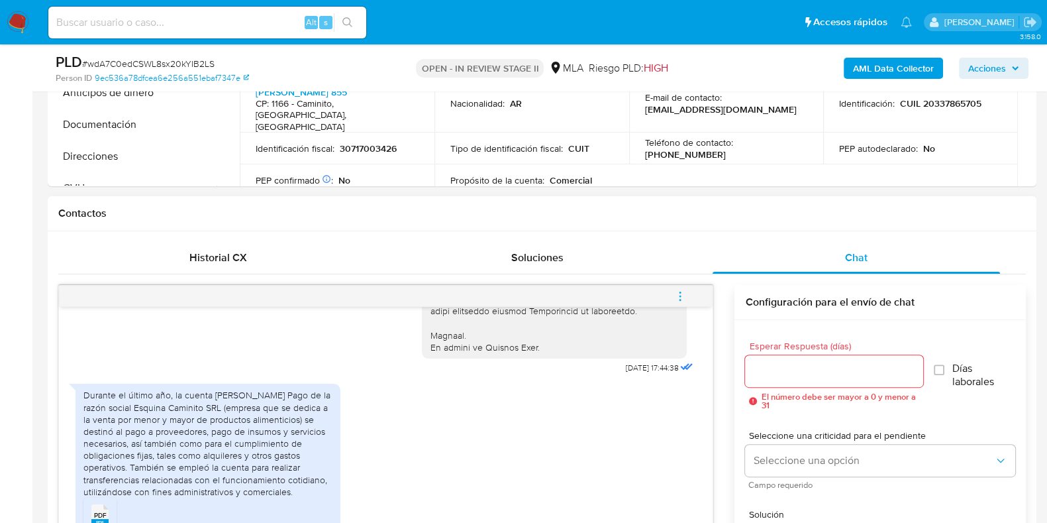
scroll to position [331, 0]
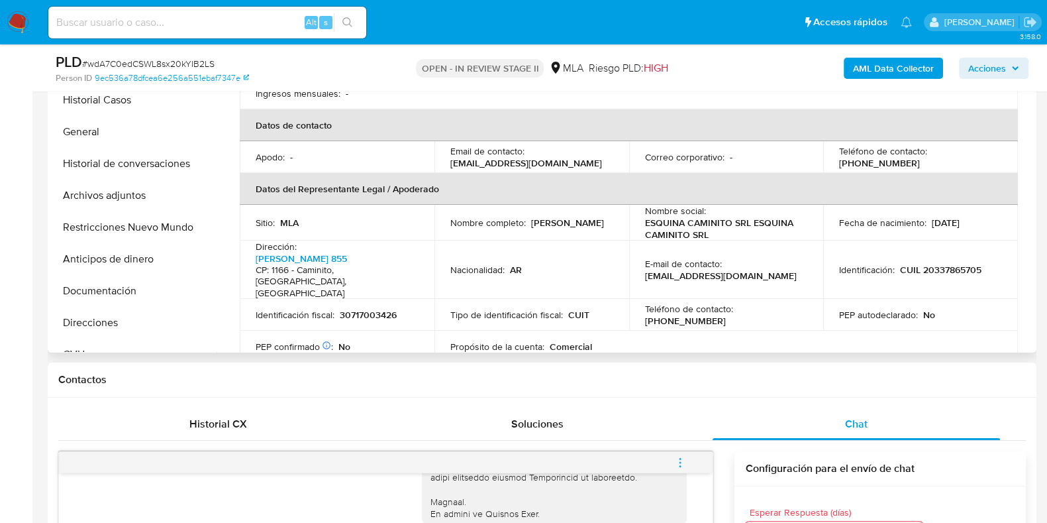
type textarea "Hola, Esperamos que te encuentres muy bien. Te consultamos si tuviste oportunid…"
click at [640, 209] on td "Nombre social : ESQUINA CAMINITO SRL ESQUINA CAMINITO SRL" at bounding box center [726, 223] width 195 height 36
drag, startPoint x: 643, startPoint y: 210, endPoint x: 707, endPoint y: 220, distance: 65.0
click at [707, 220] on p "ESQUINA CAMINITO SRL ESQUINA CAMINITO SRL" at bounding box center [724, 229] width 158 height 24
copy p "ESQUINA CAMINITO SRL ESQUINA CAMINITO SRL"
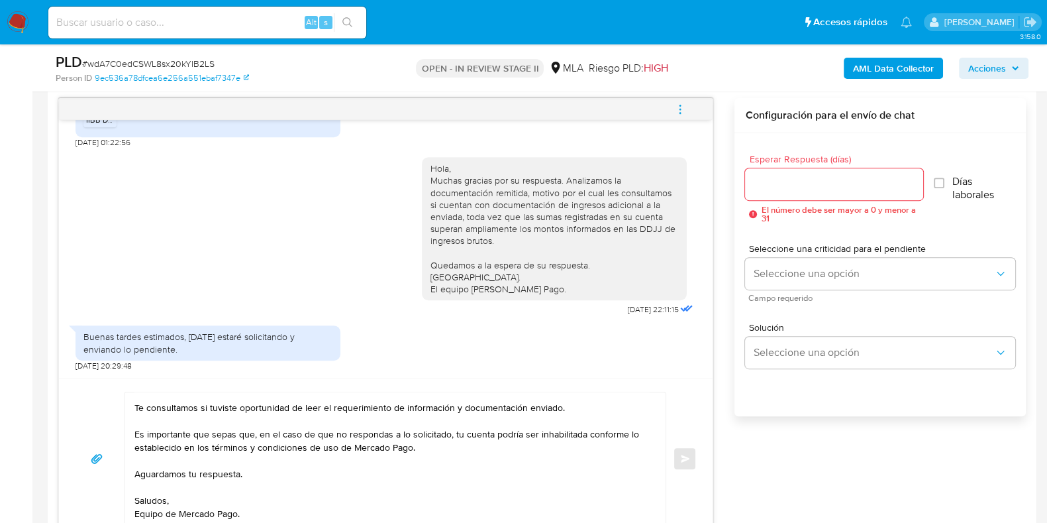
scroll to position [662, 0]
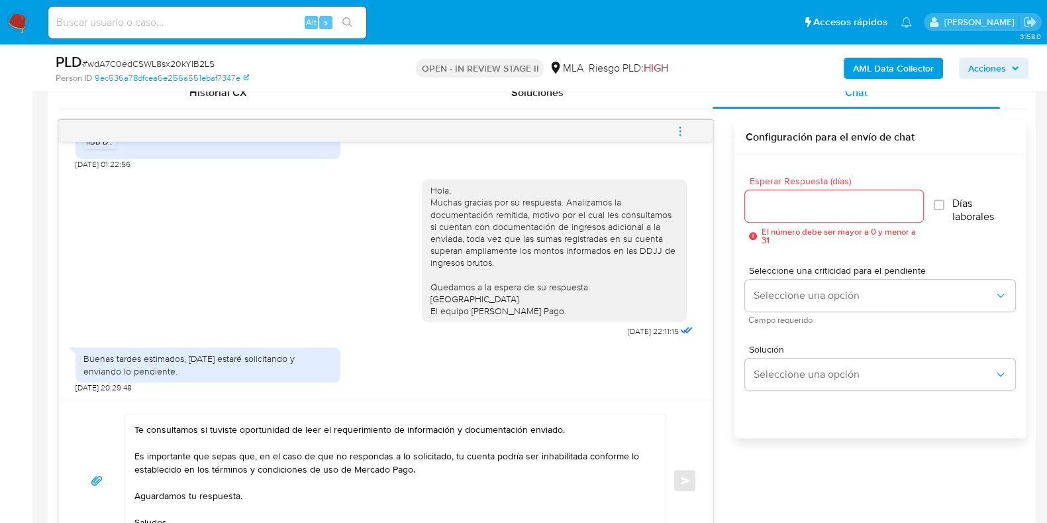
click at [792, 213] on div at bounding box center [834, 206] width 178 height 32
click at [790, 207] on input "Esperar Respuesta (días)" at bounding box center [834, 205] width 178 height 17
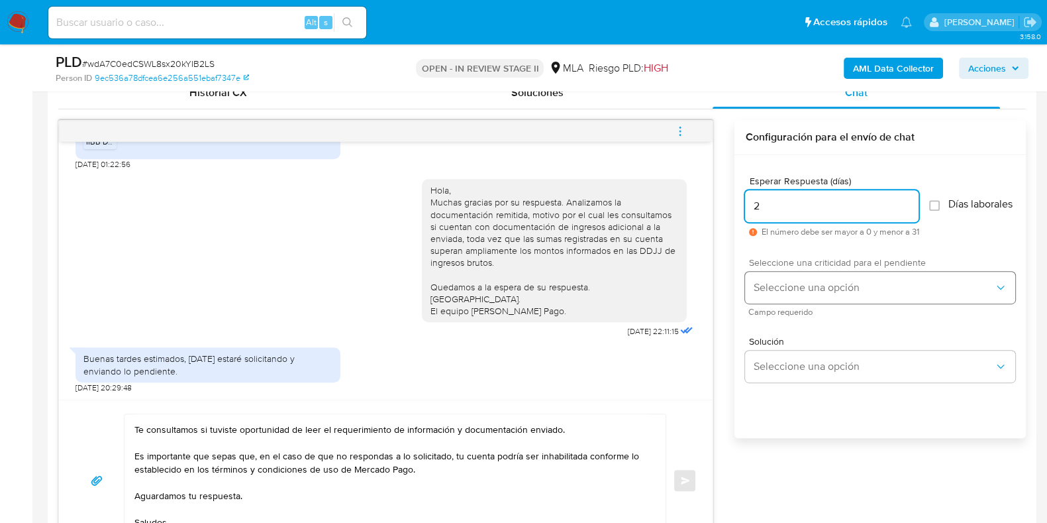
type input "2"
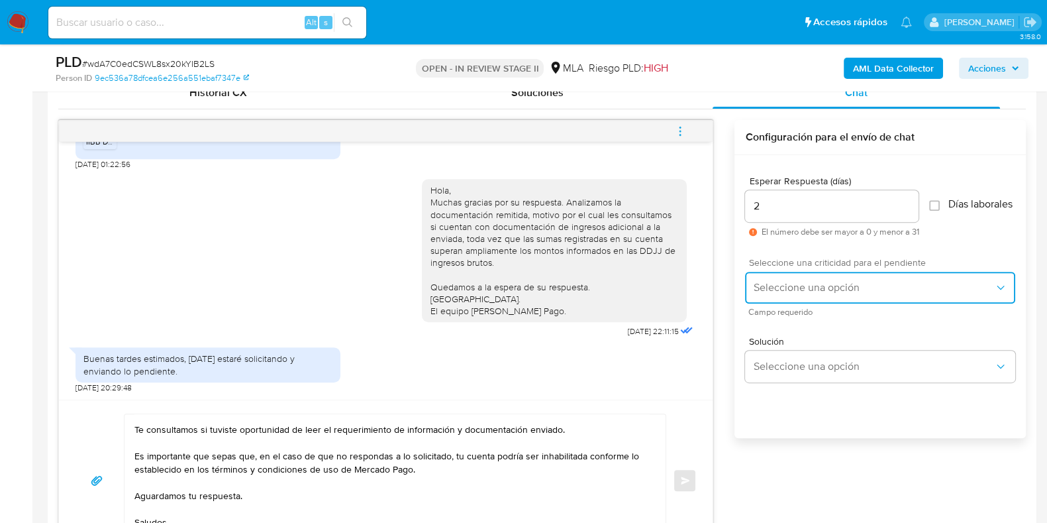
click at [766, 292] on span "Seleccione una opción" at bounding box center [873, 287] width 241 height 13
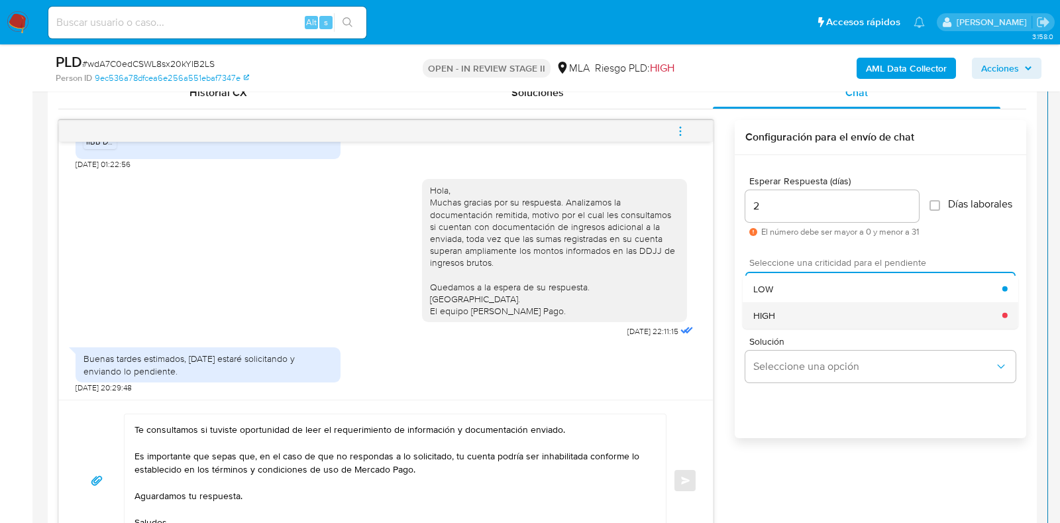
click at [769, 316] on span "HIGH" at bounding box center [764, 315] width 22 height 12
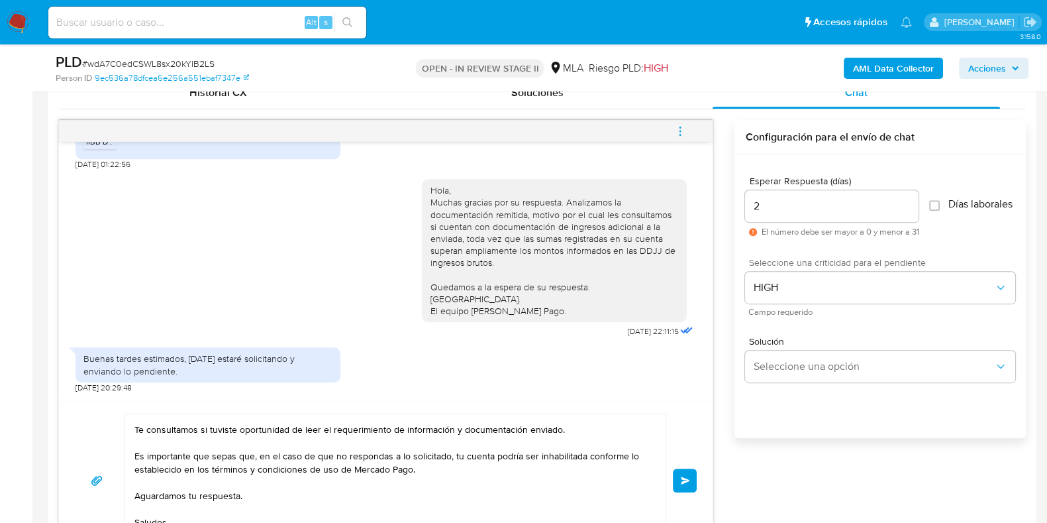
click at [686, 482] on span "Enviar" at bounding box center [685, 480] width 9 height 8
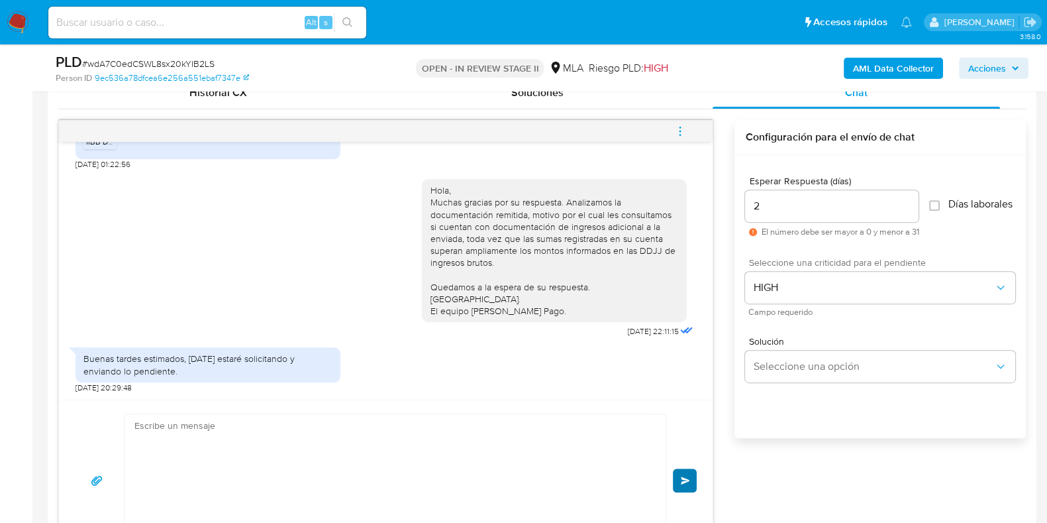
scroll to position [1068, 0]
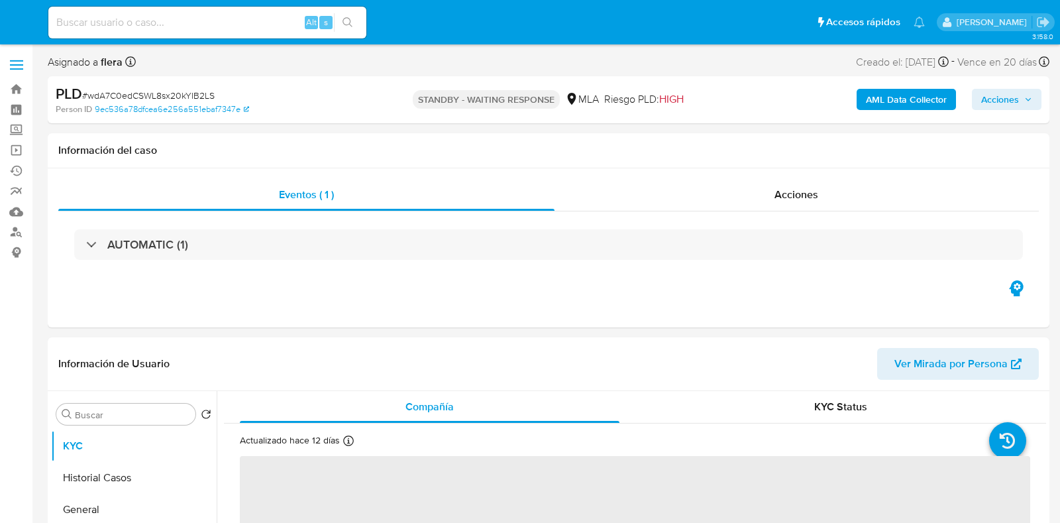
select select "10"
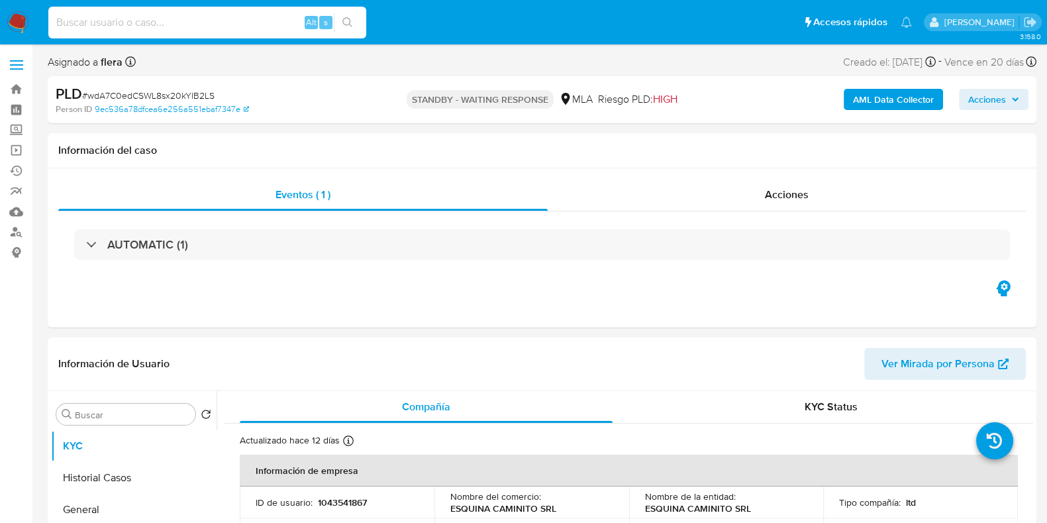
click at [176, 21] on input at bounding box center [207, 22] width 318 height 17
paste input "MNPlPEspHmB2s4G8wXxvU7rg"
type input "MNPlPEspHmB2s4G8wXxvU7rg"
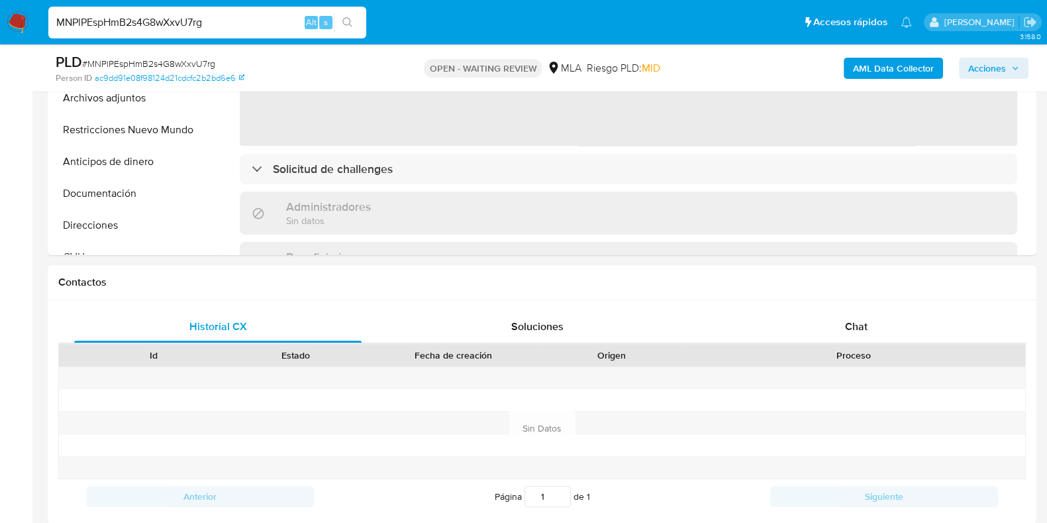
scroll to position [579, 0]
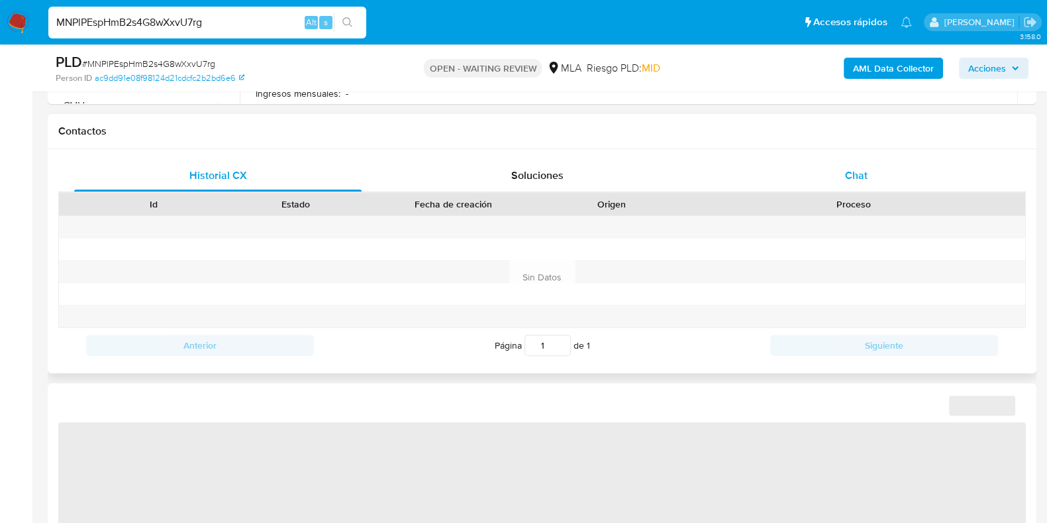
click at [845, 168] on span "Chat" at bounding box center [856, 175] width 23 height 15
select select "10"
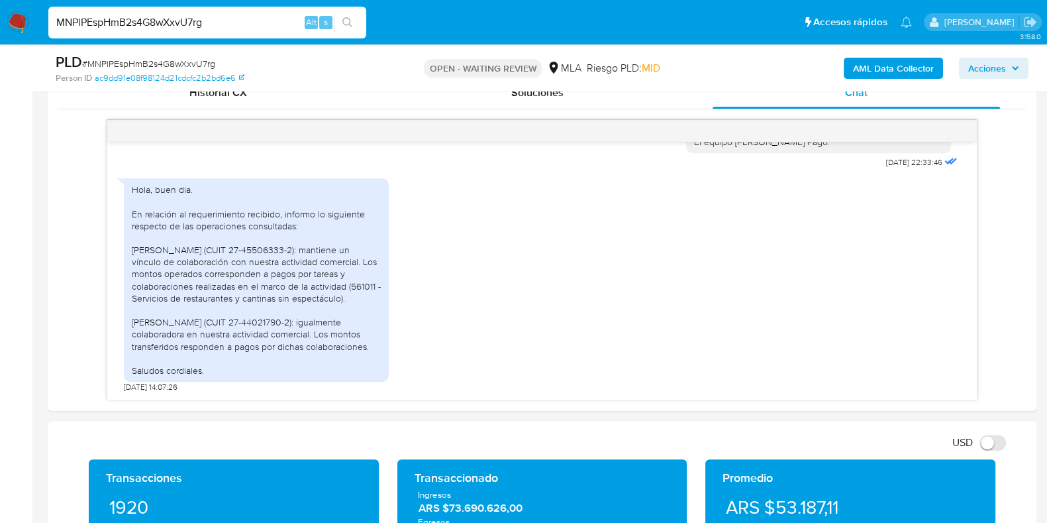
scroll to position [921, 0]
click at [181, 20] on input "MNPlPEspHmB2s4G8wXxvU7rg" at bounding box center [207, 22] width 318 height 17
paste input "vlGhpOvKRbgX54NTP50zKpfq"
type input "vlGhpOvKRbgX54NTP50zKpfq"
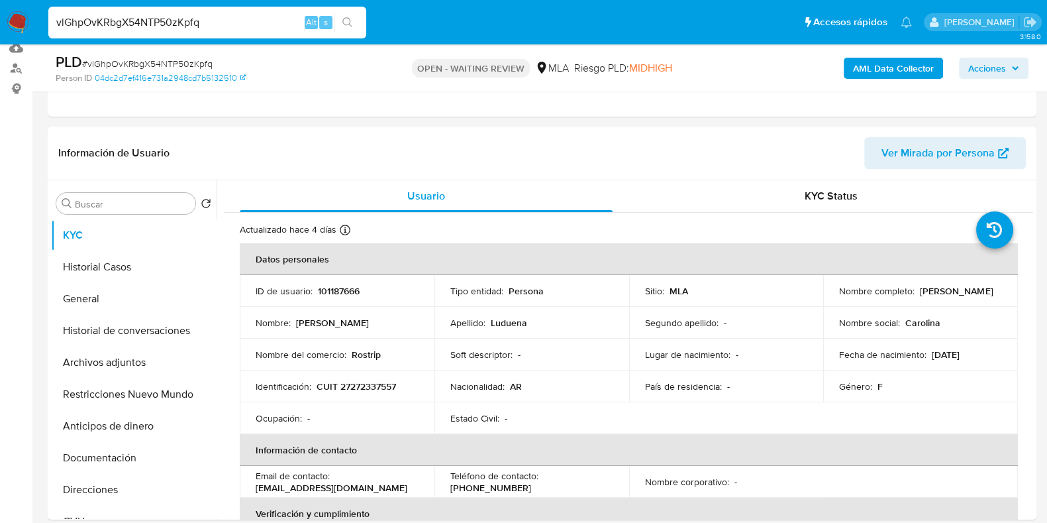
select select "10"
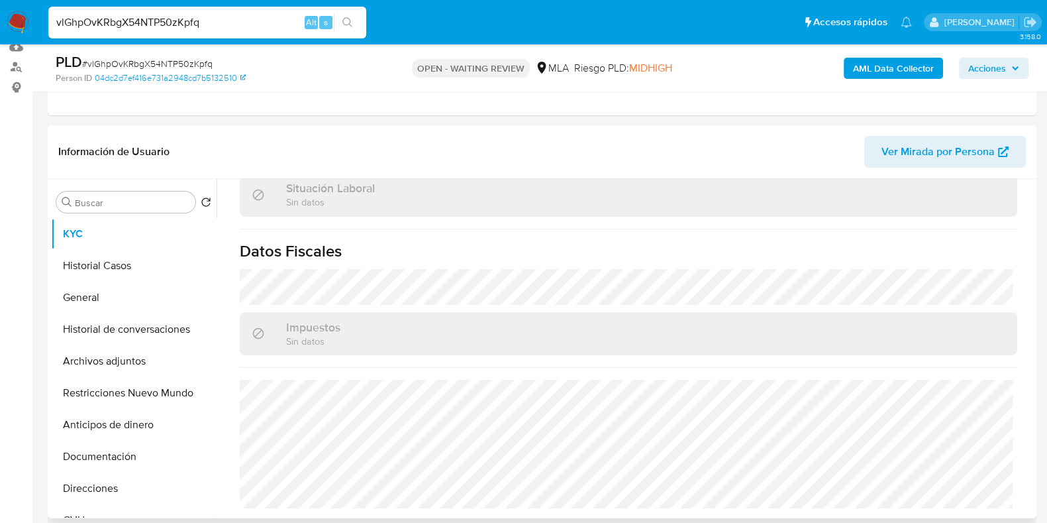
scroll to position [497, 0]
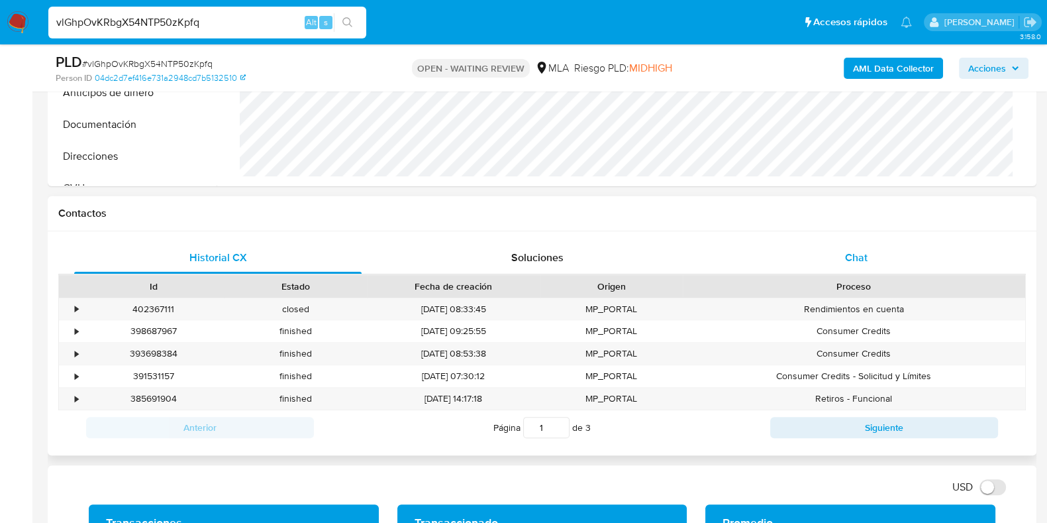
click at [859, 259] on span "Chat" at bounding box center [856, 257] width 23 height 15
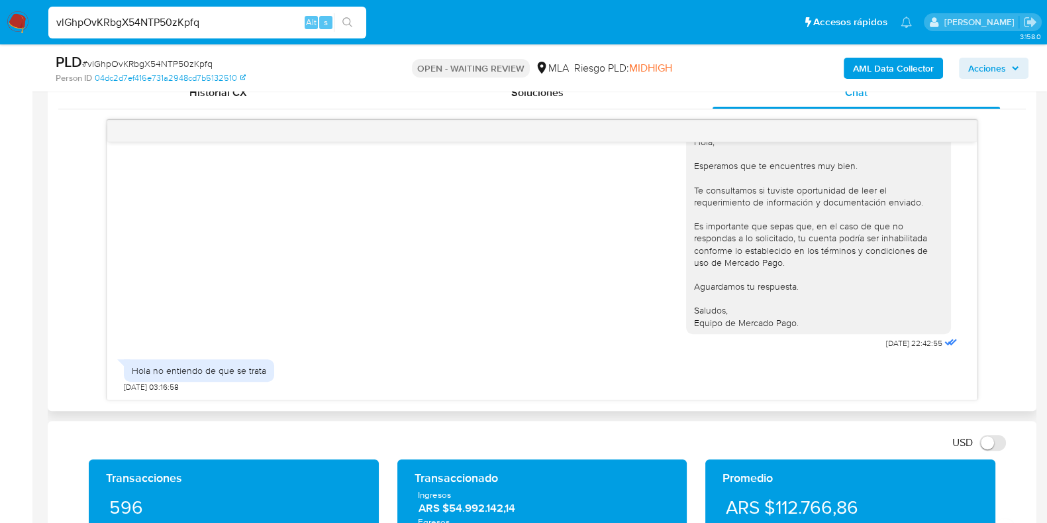
scroll to position [815, 0]
click at [146, 60] on span "# vlGhpOvKRbgX54NTP50zKpfq" at bounding box center [147, 63] width 131 height 13
copy span "vlGhpOvKRbgX54NTP50zKpfq"
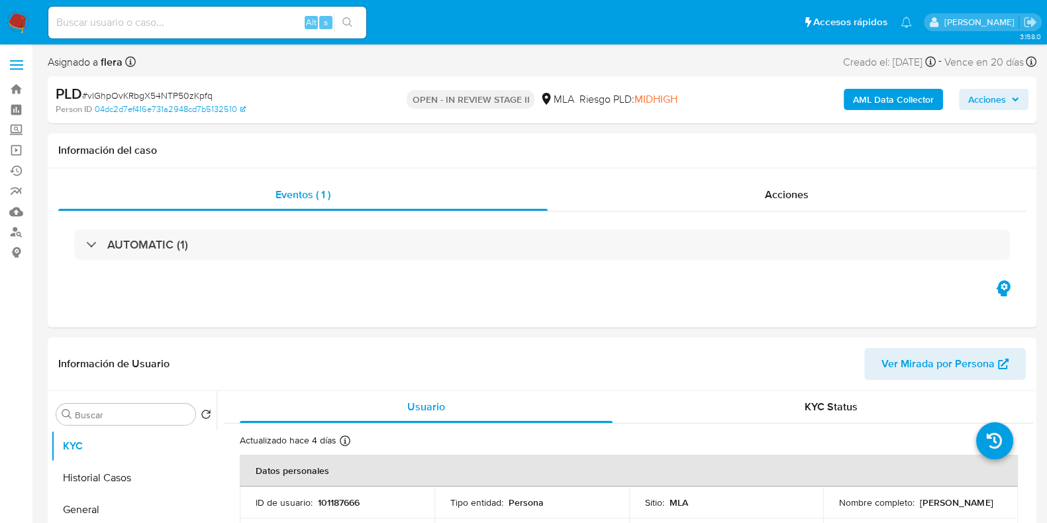
select select "10"
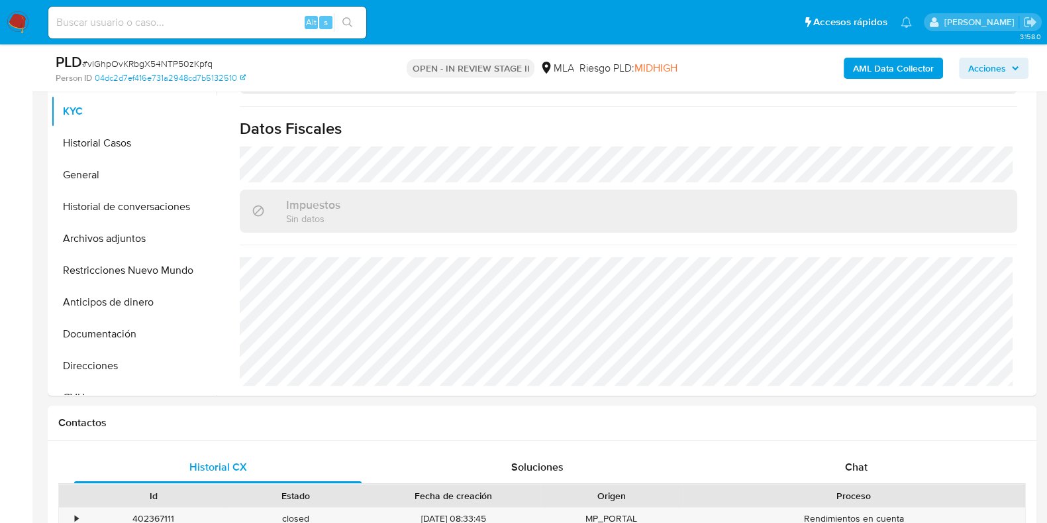
scroll to position [331, 0]
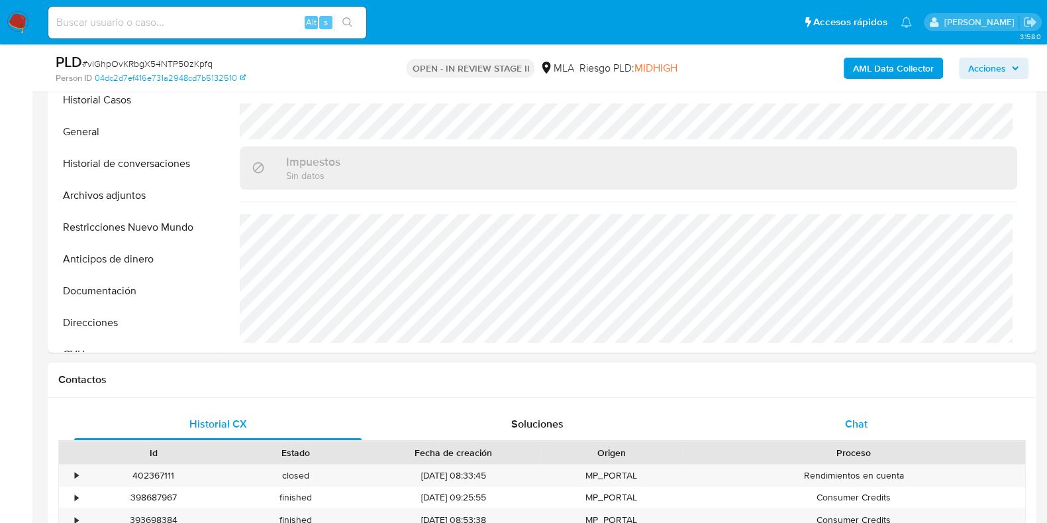
click at [871, 412] on div "Chat" at bounding box center [857, 424] width 288 height 32
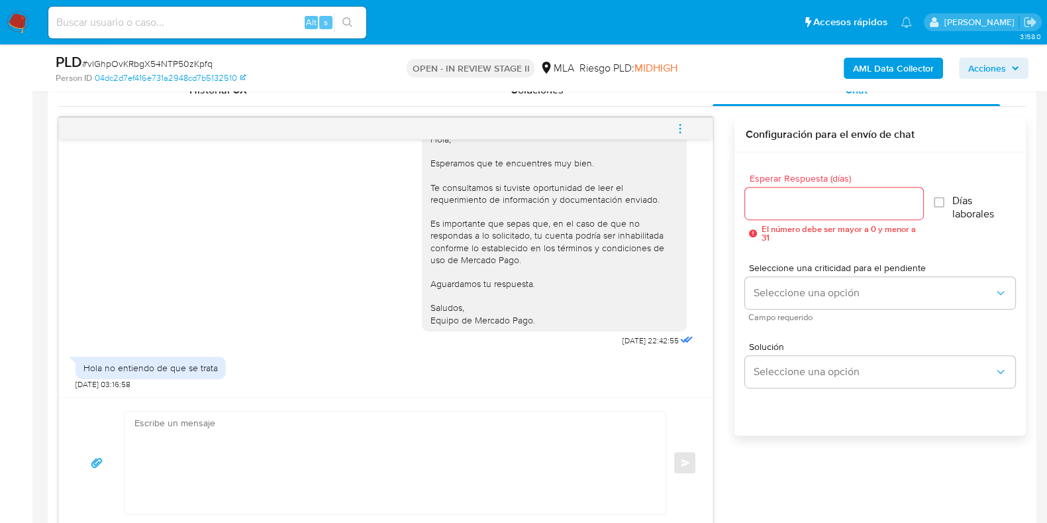
scroll to position [745, 0]
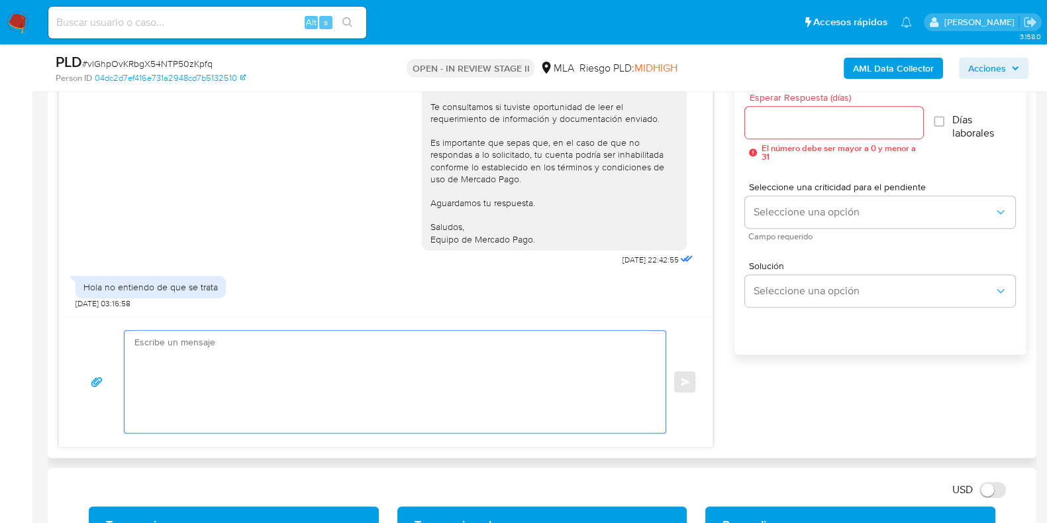
click at [370, 400] on textarea at bounding box center [391, 382] width 515 height 102
paste textarea "Hola , En función de las operaciones registradas en tu cuenta de Mercado Pago, …"
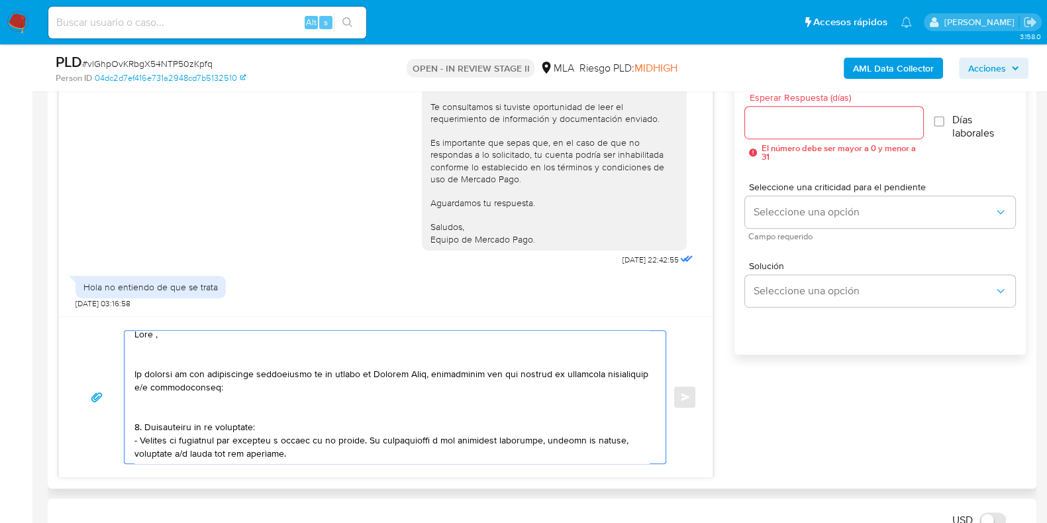
scroll to position [0, 0]
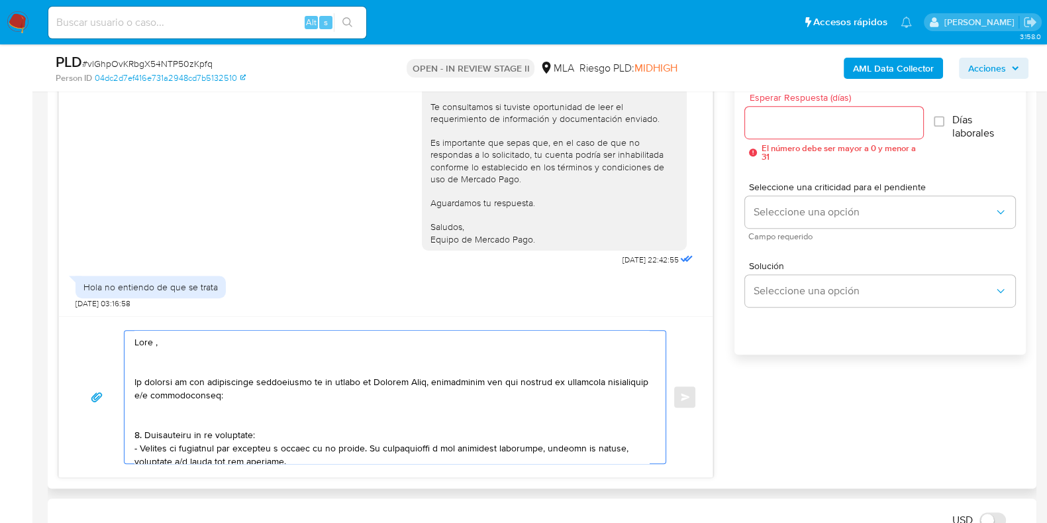
click at [159, 366] on textarea at bounding box center [391, 397] width 515 height 133
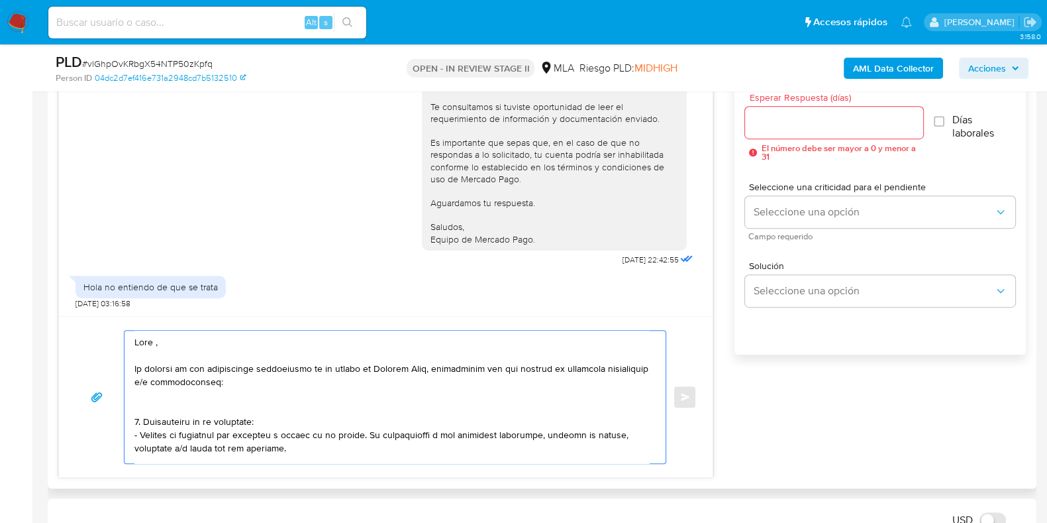
click at [153, 409] on textarea at bounding box center [391, 397] width 515 height 133
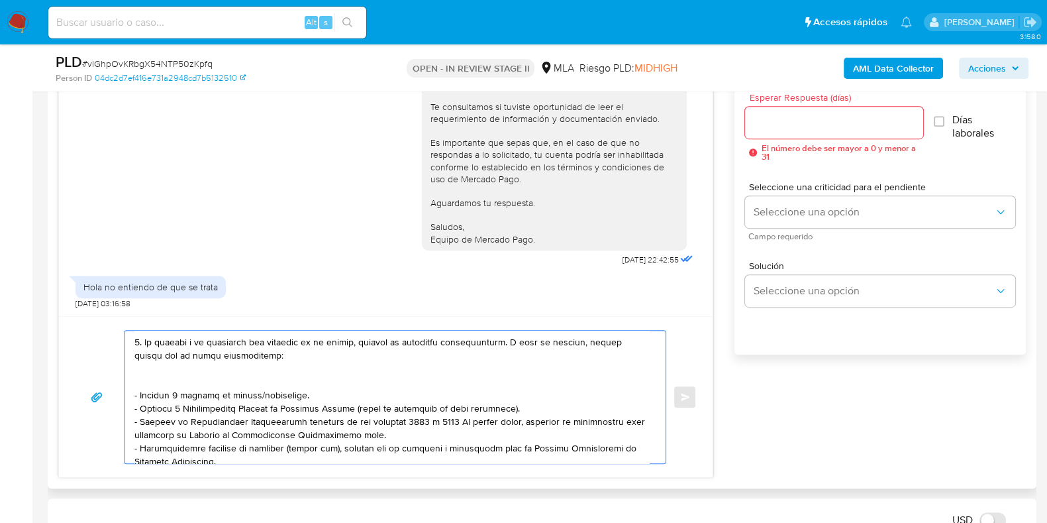
scroll to position [165, 0]
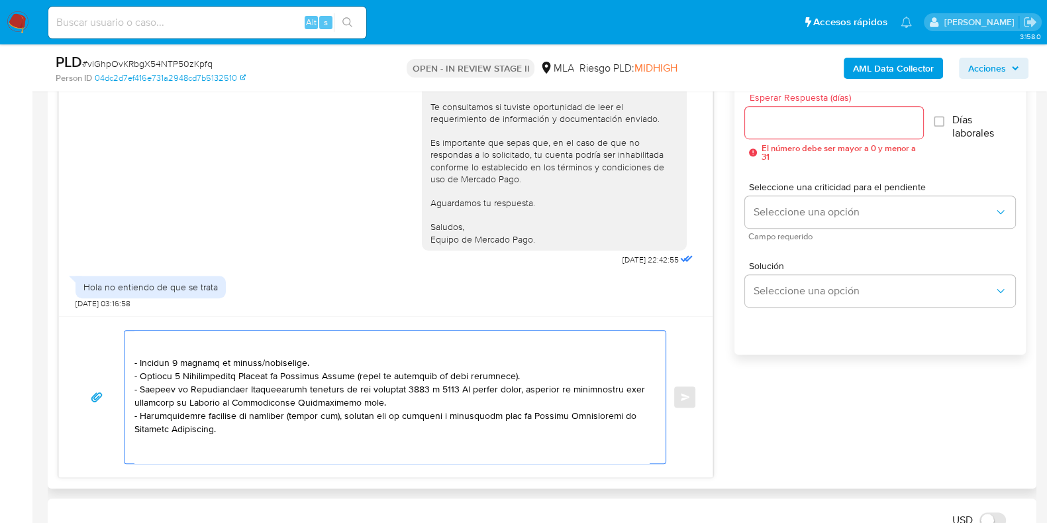
click at [147, 339] on textarea at bounding box center [391, 397] width 515 height 133
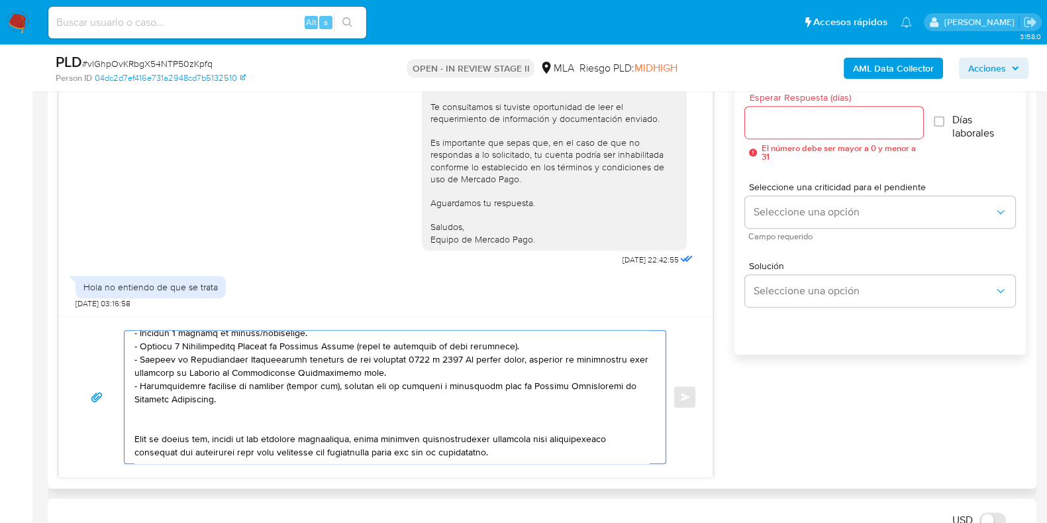
click at [159, 405] on textarea at bounding box center [391, 397] width 515 height 133
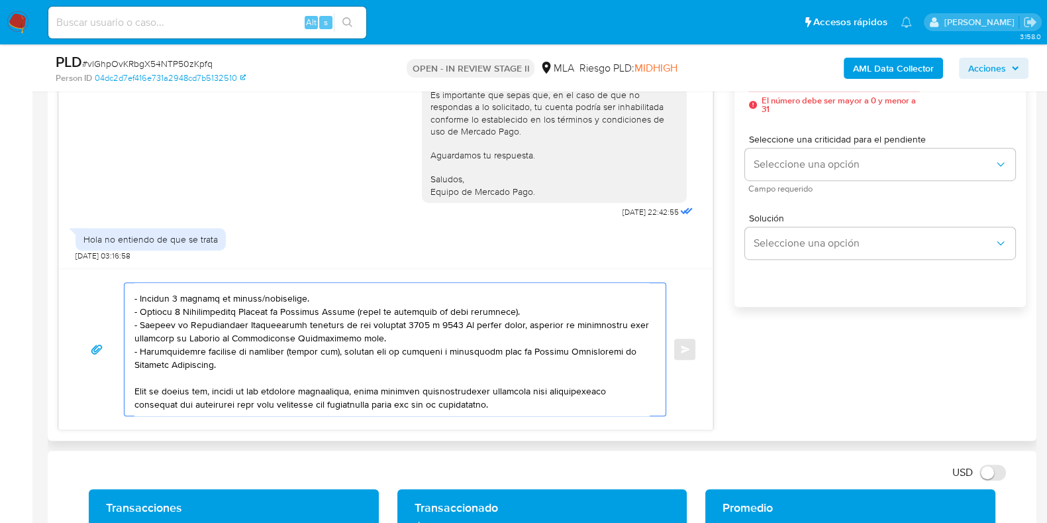
scroll to position [828, 0]
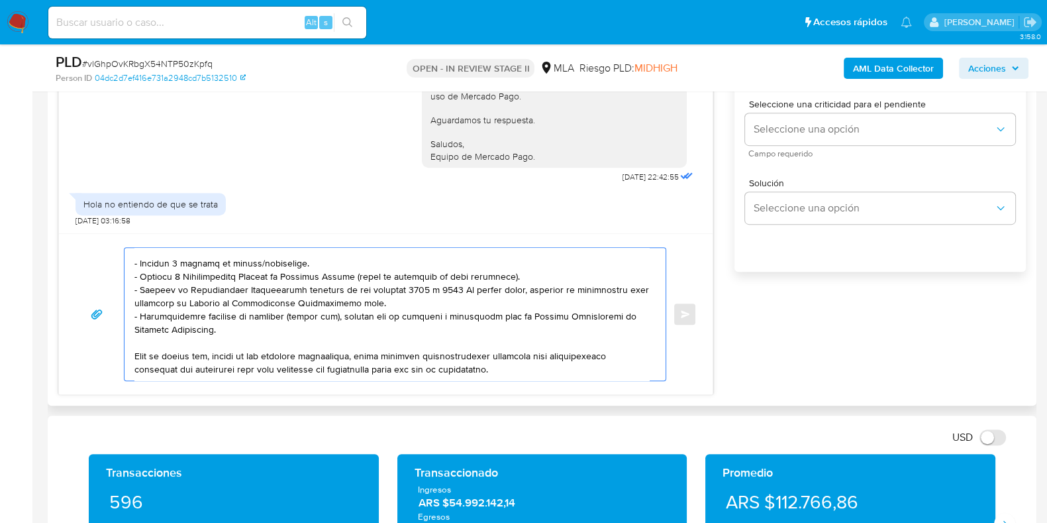
click at [534, 350] on textarea at bounding box center [391, 314] width 515 height 133
paste textarea "Es importante que sepas que, en caso de no responder a lo solicitado o si lo pr…"
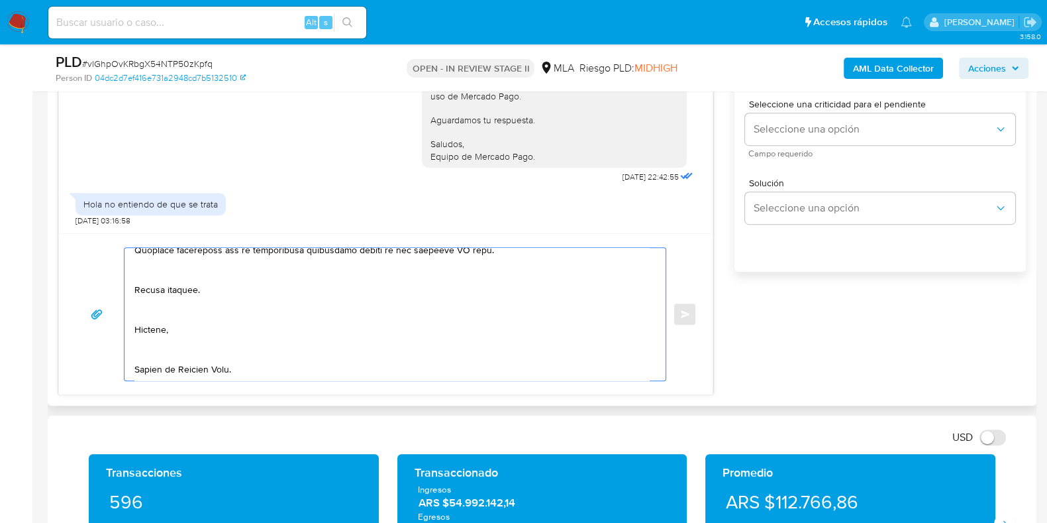
scroll to position [333, 0]
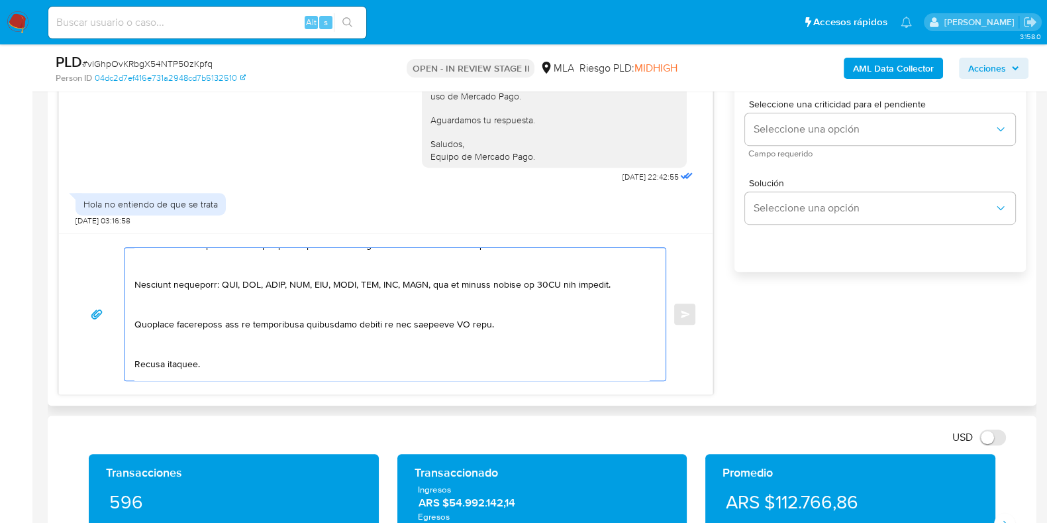
click at [456, 323] on textarea at bounding box center [391, 314] width 515 height 133
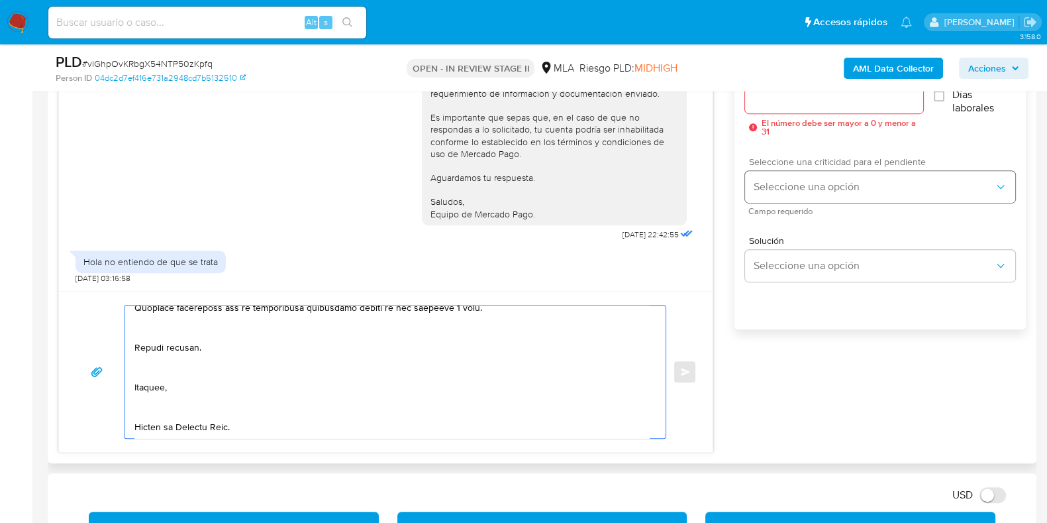
scroll to position [745, 0]
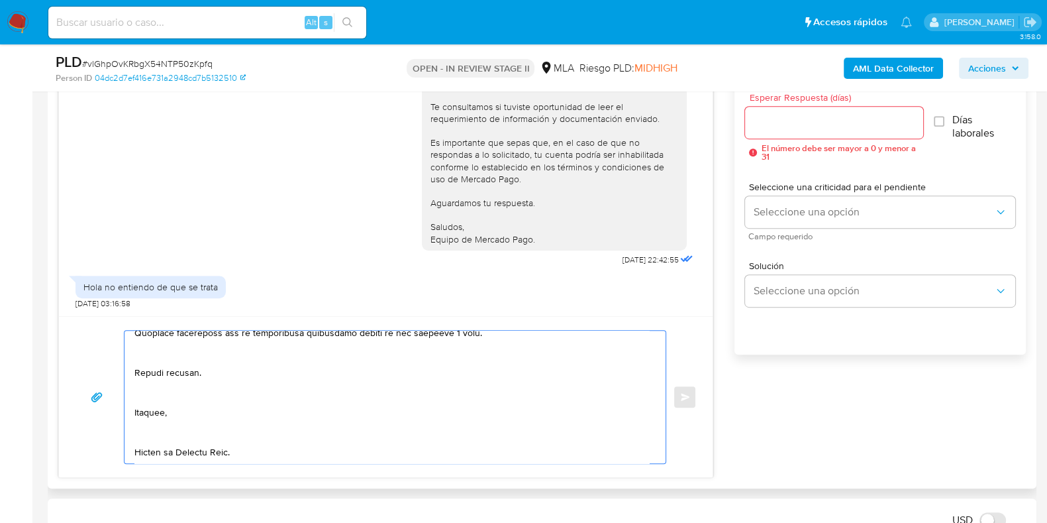
type textarea "Hola , En función de las operaciones registradas en tu cuenta de Mercado Pago, …"
click at [767, 134] on div at bounding box center [834, 123] width 178 height 32
click at [769, 123] on input "Esperar Respuesta (días)" at bounding box center [834, 122] width 178 height 17
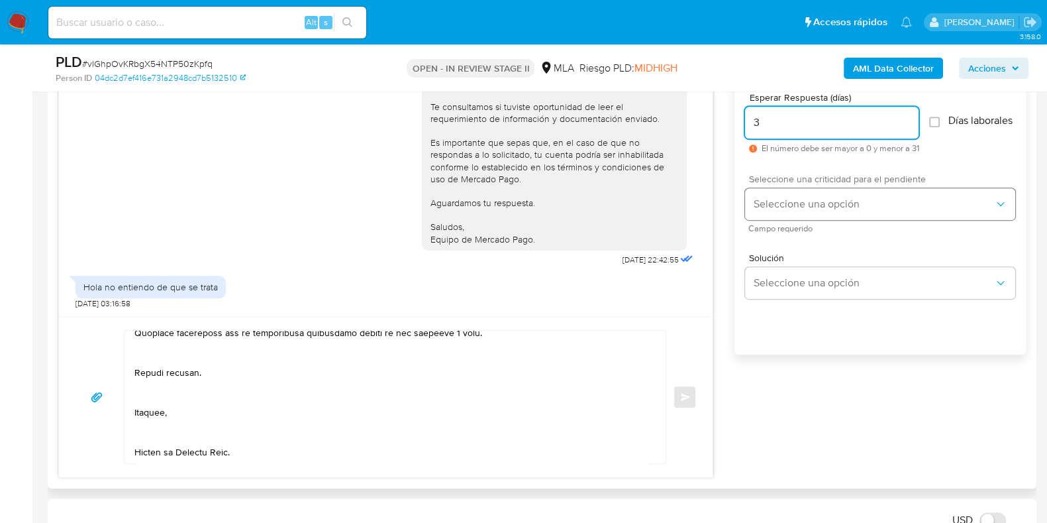
type input "3"
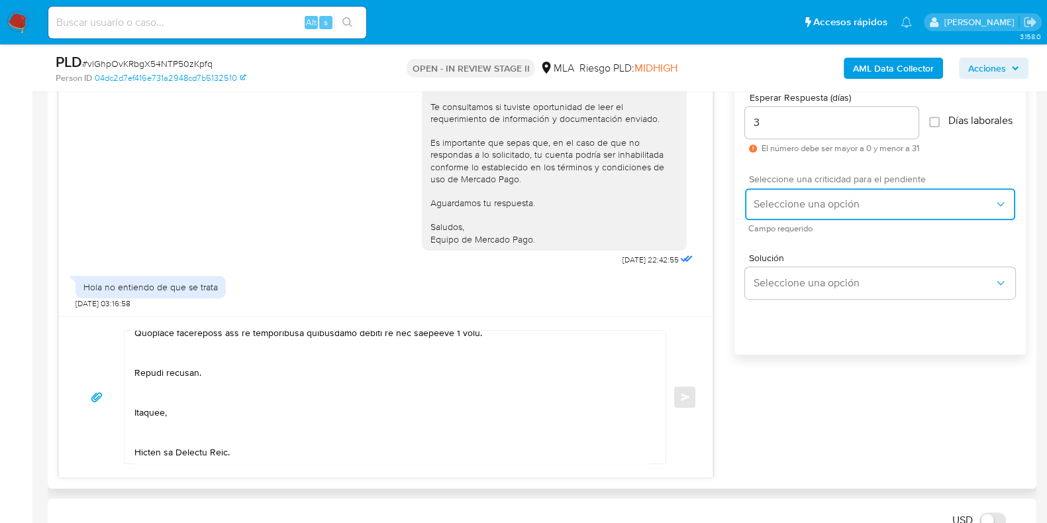
click at [789, 220] on button "Seleccione una opción" at bounding box center [880, 204] width 270 height 32
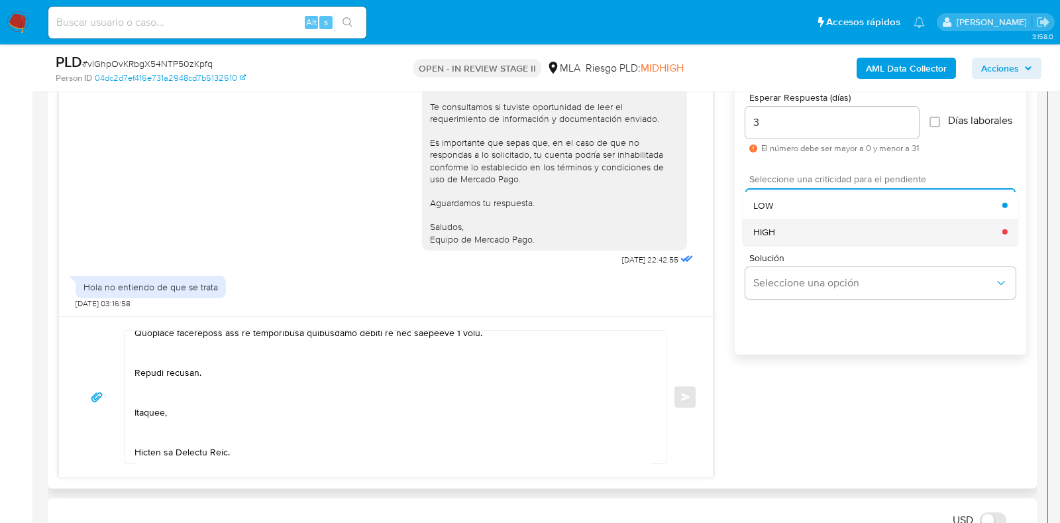
click at [786, 240] on div "HIGH" at bounding box center [877, 231] width 249 height 27
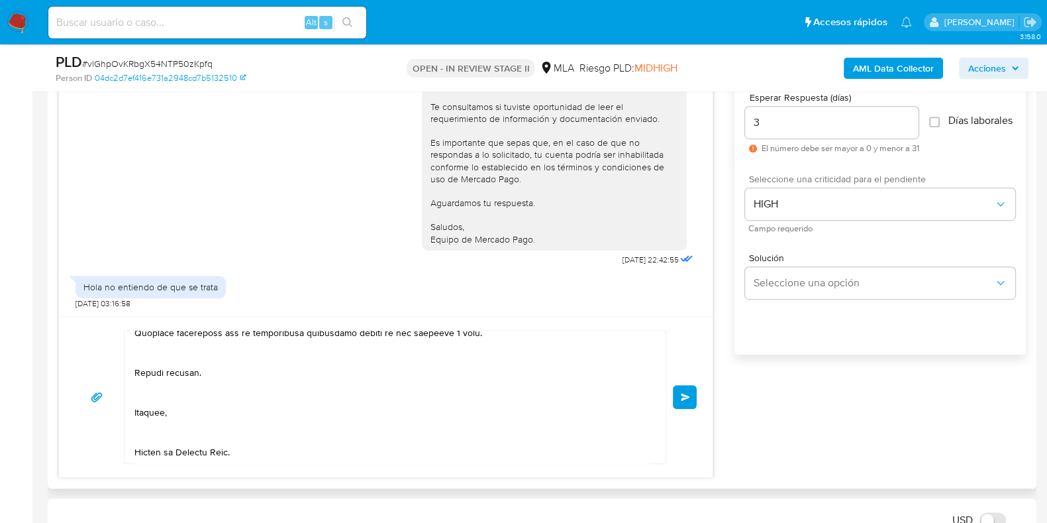
click at [695, 403] on button "Enviar" at bounding box center [685, 397] width 24 height 24
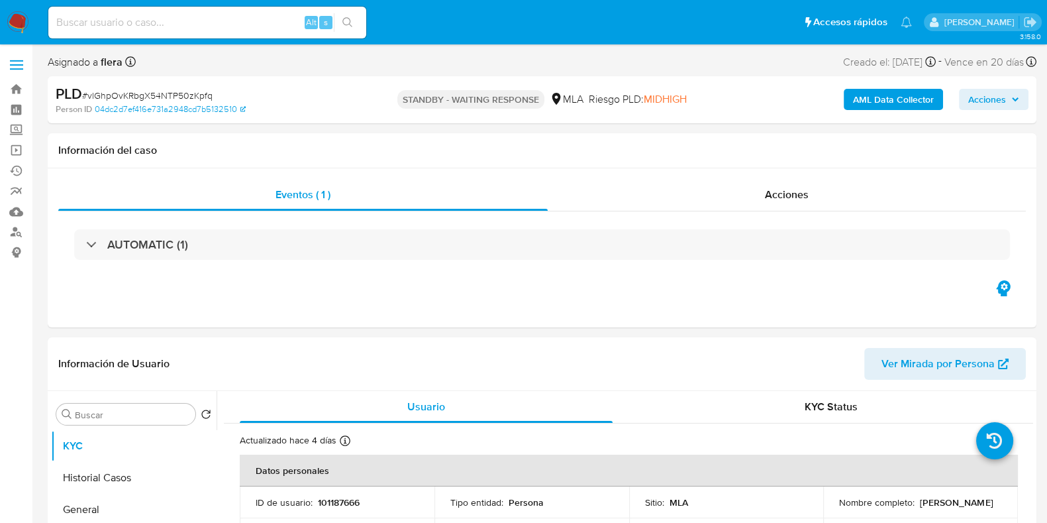
select select "10"
click at [148, 14] on input at bounding box center [207, 22] width 318 height 17
paste input "Iv3WSWNMsm8PDkjJGXLE5hSv"
type input "Iv3WSWNMsm8PDkjJGXLE5hSv"
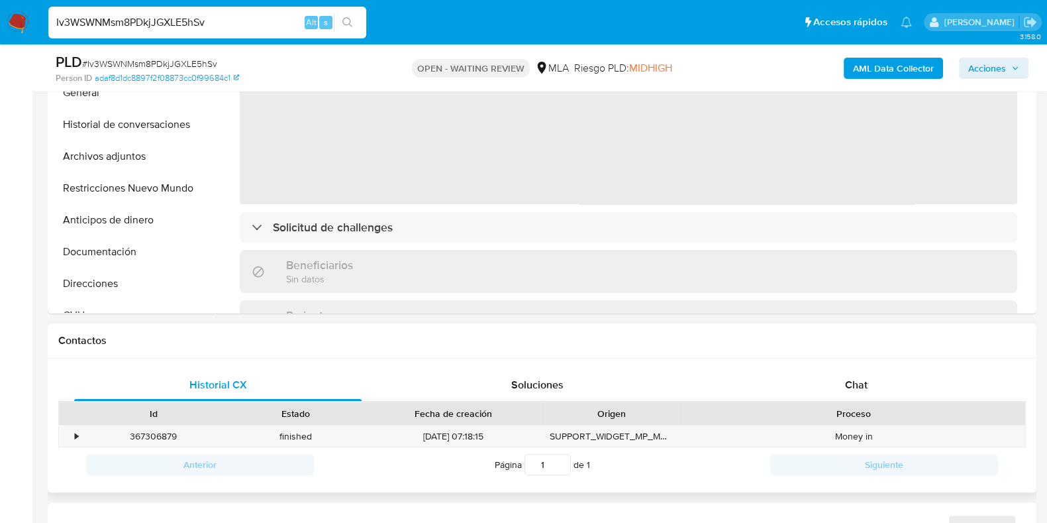
scroll to position [414, 0]
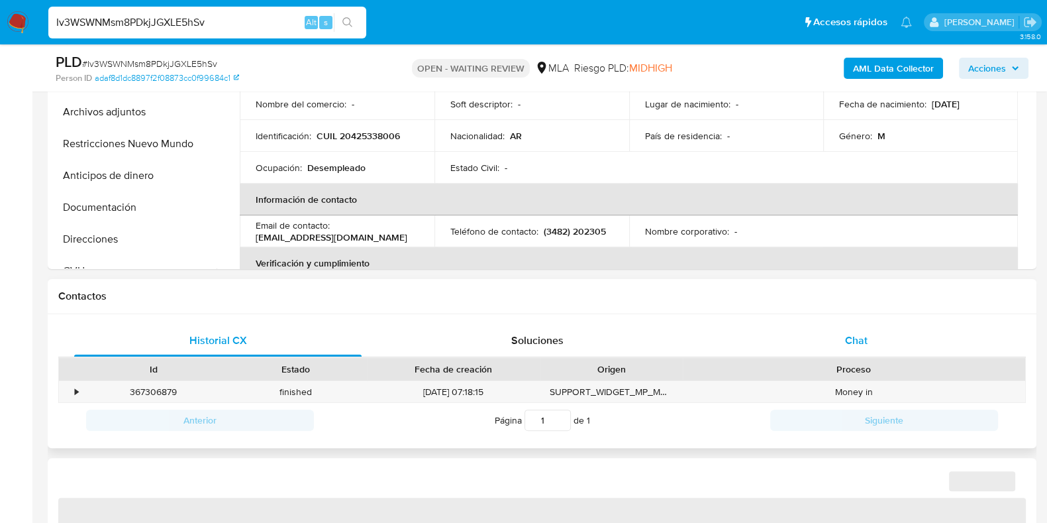
select select "10"
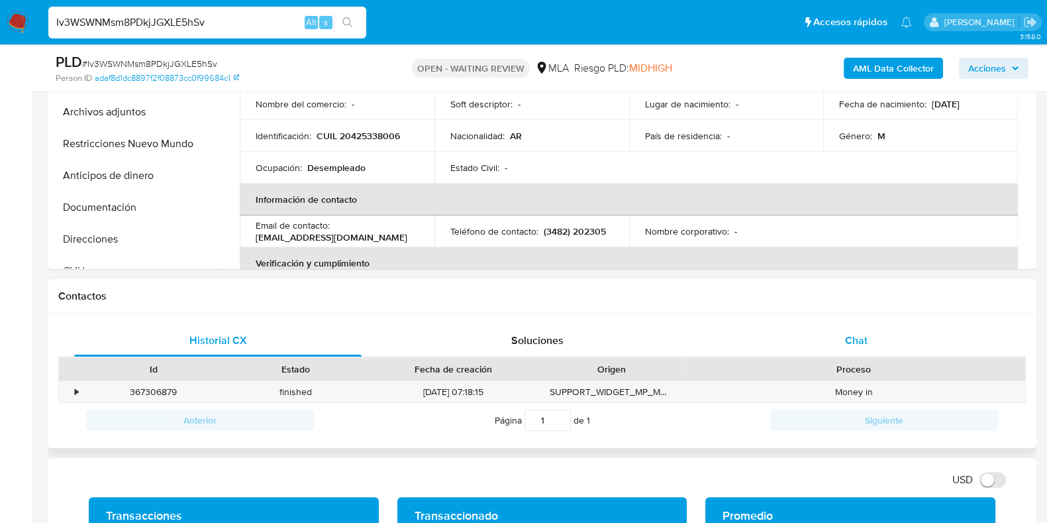
click at [858, 350] on div "Chat" at bounding box center [857, 341] width 288 height 32
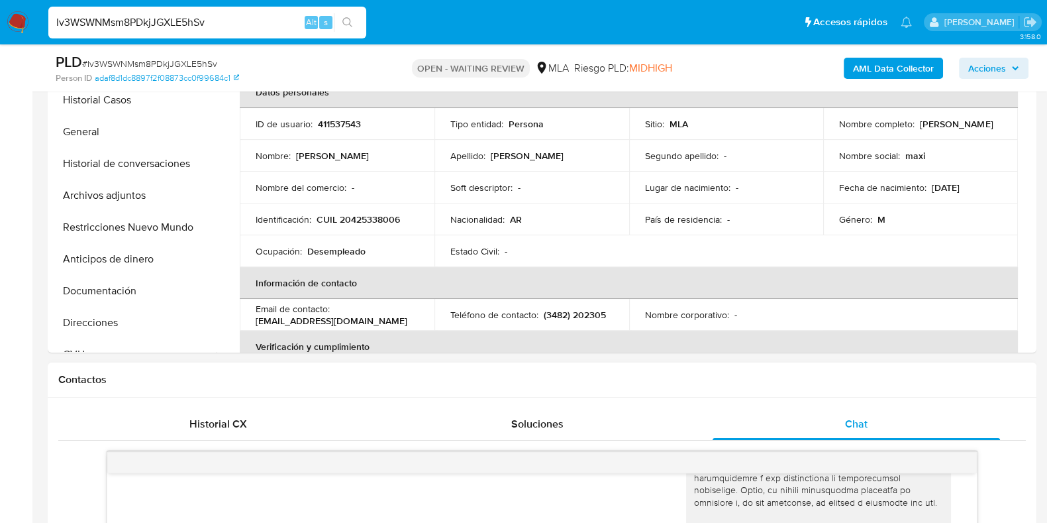
scroll to position [248, 0]
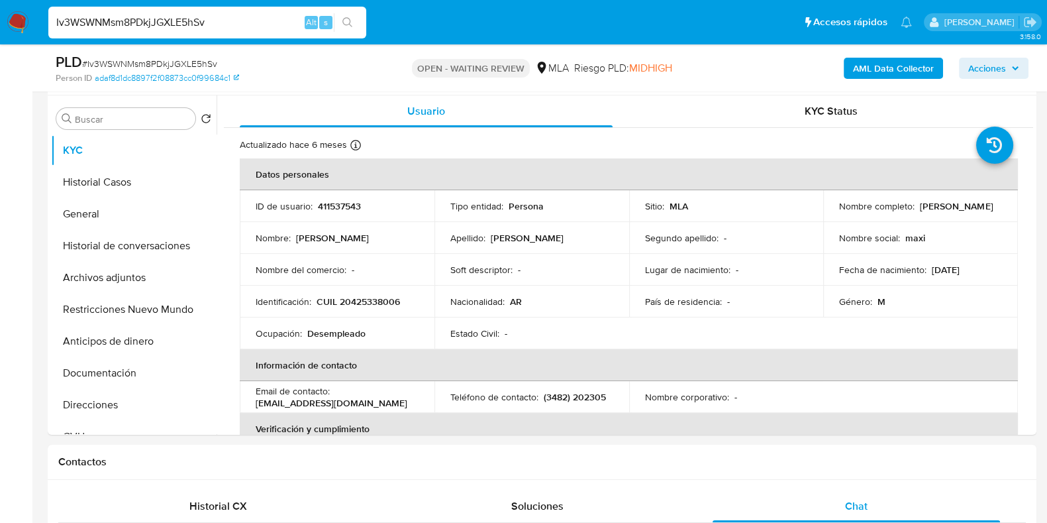
click at [200, 8] on div "Iv3WSWNMsm8PDkjJGXLE5hSv Alt s" at bounding box center [207, 23] width 318 height 32
click at [193, 14] on input "Iv3WSWNMsm8PDkjJGXLE5hSv" at bounding box center [207, 22] width 318 height 17
paste input "iLn7eiXAhzvvgiX6WUhFmTdm"
type input "iLn7eiXAhzvvgiX6WUhFmTdm"
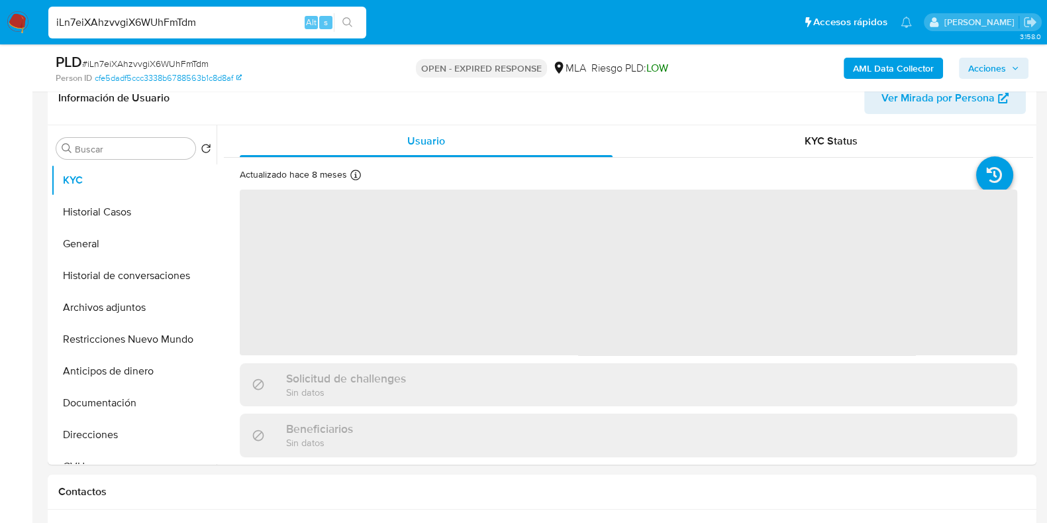
scroll to position [248, 0]
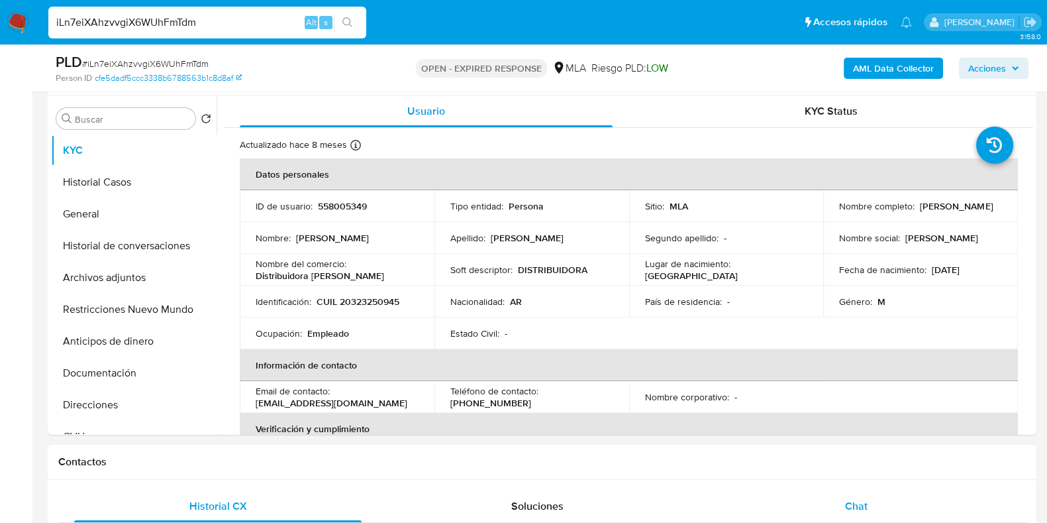
click at [885, 507] on div "Chat" at bounding box center [857, 506] width 288 height 32
select select "10"
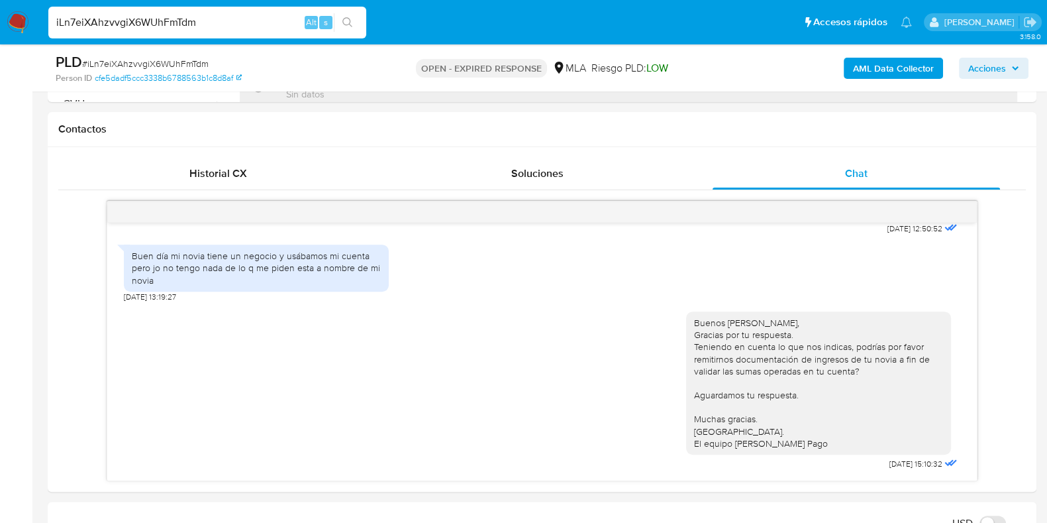
scroll to position [662, 0]
